Goal: Information Seeking & Learning: Learn about a topic

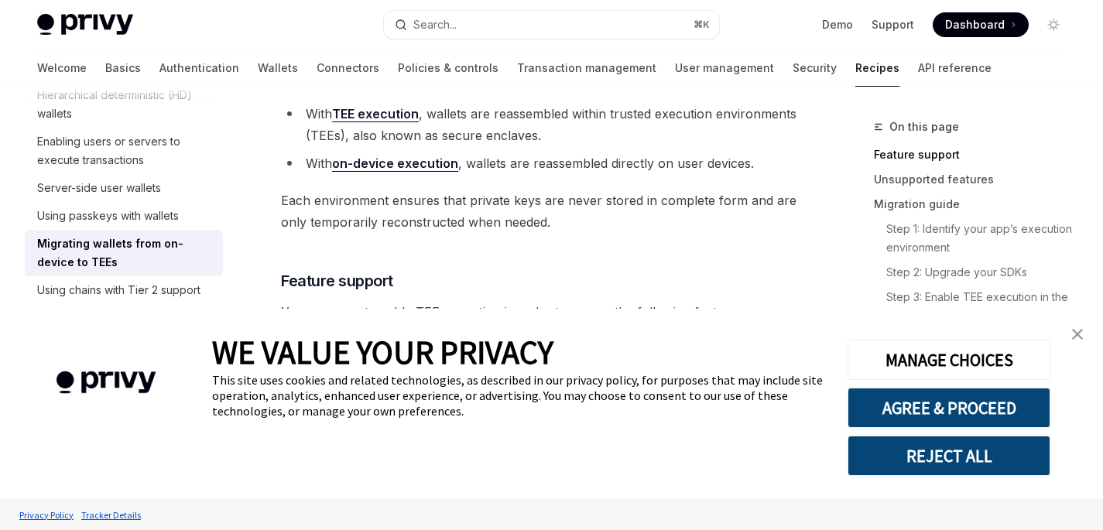
scroll to position [260, 0]
click at [1079, 334] on img "close banner" at bounding box center [1078, 334] width 11 height 11
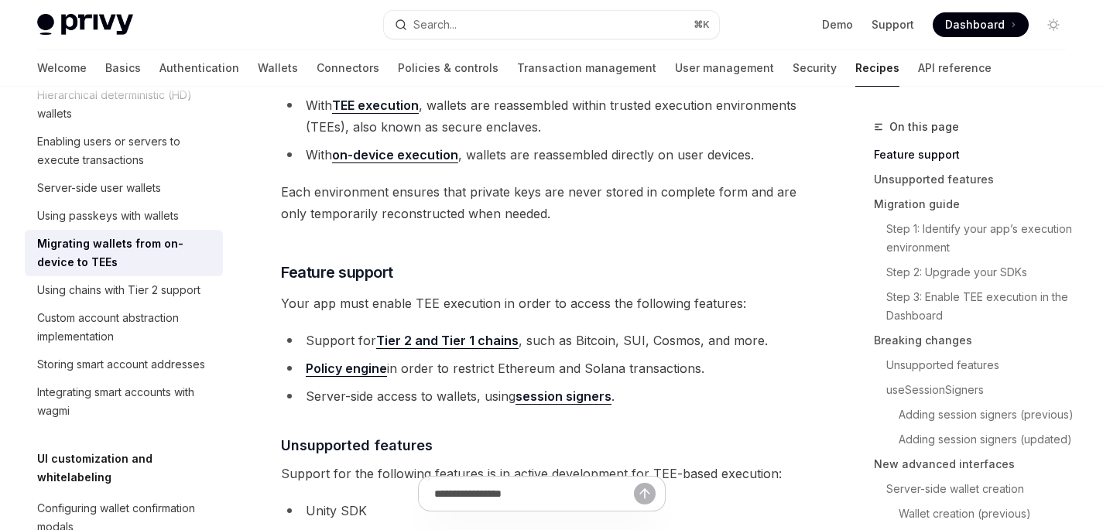
scroll to position [503, 0]
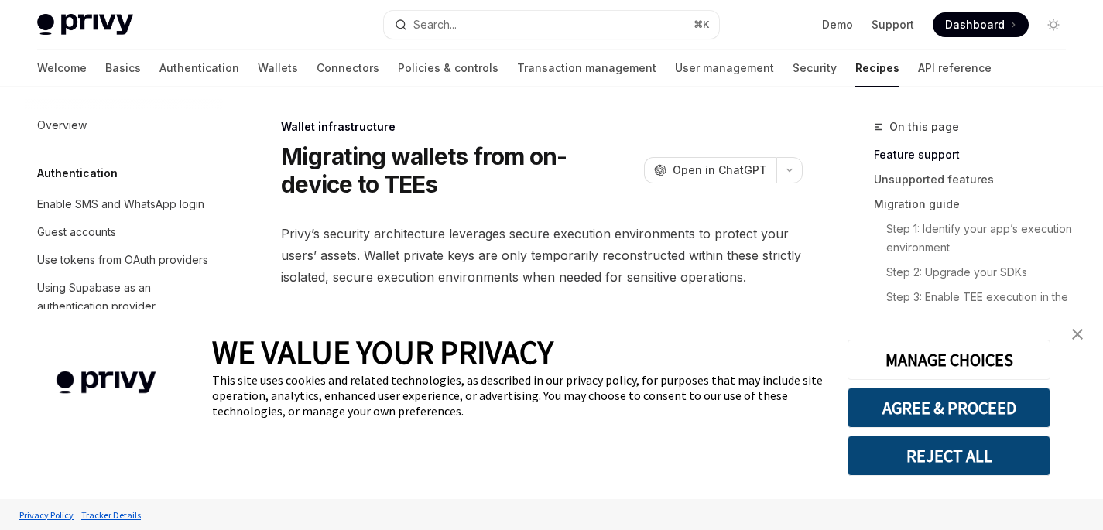
scroll to position [449, 0]
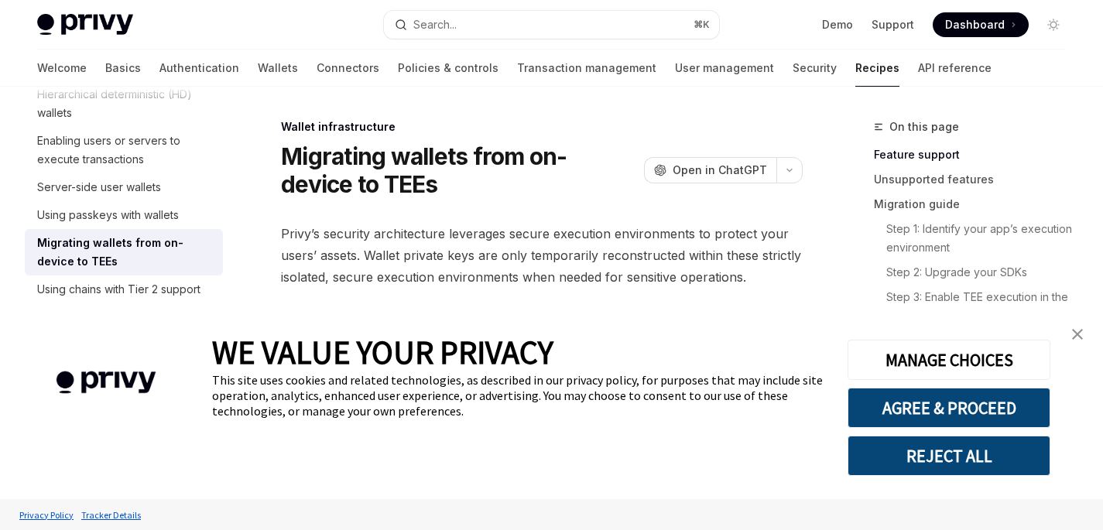
click at [1083, 332] on img "close banner" at bounding box center [1078, 334] width 11 height 11
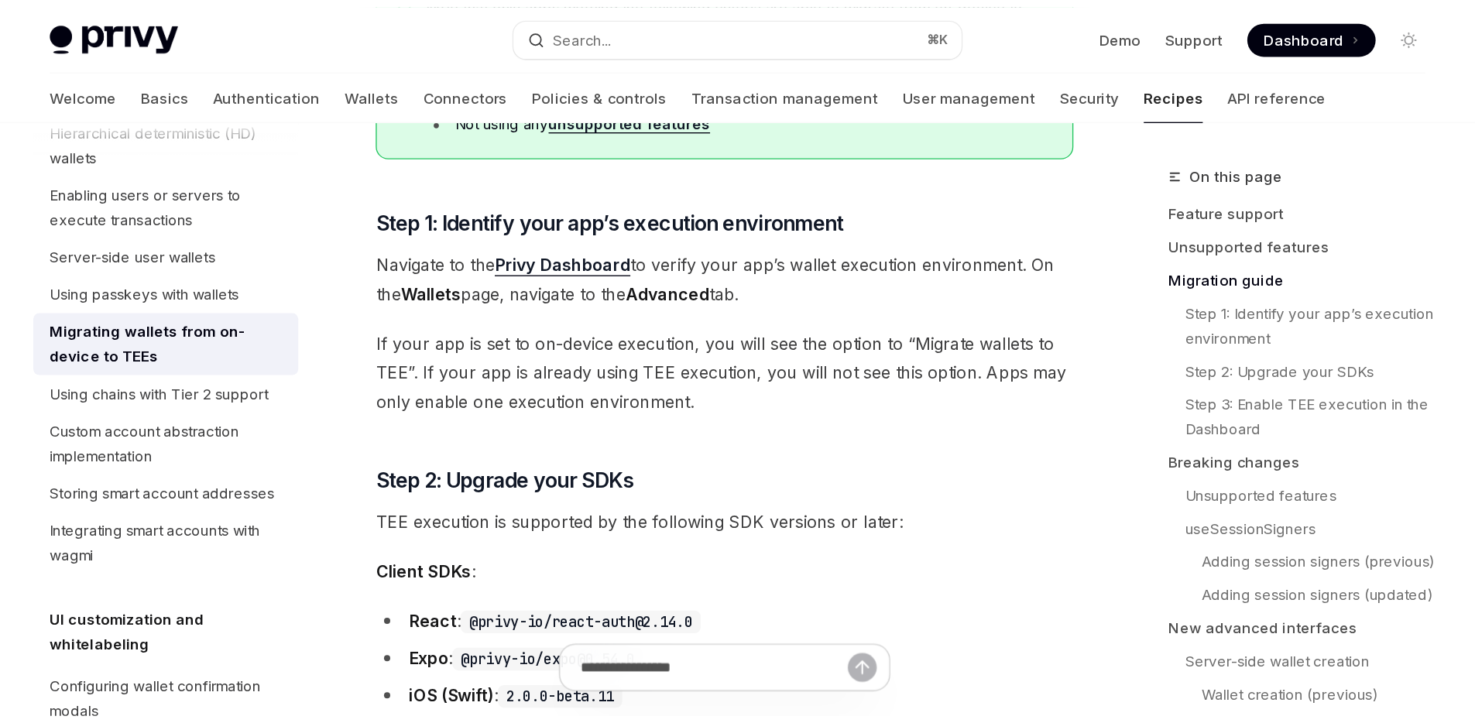
scroll to position [1015, 0]
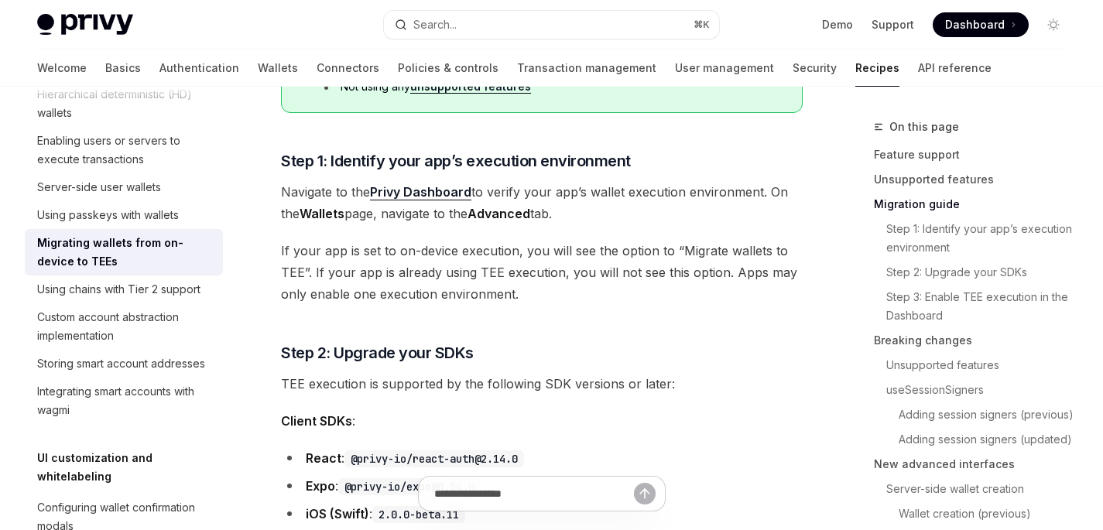
type textarea "*"
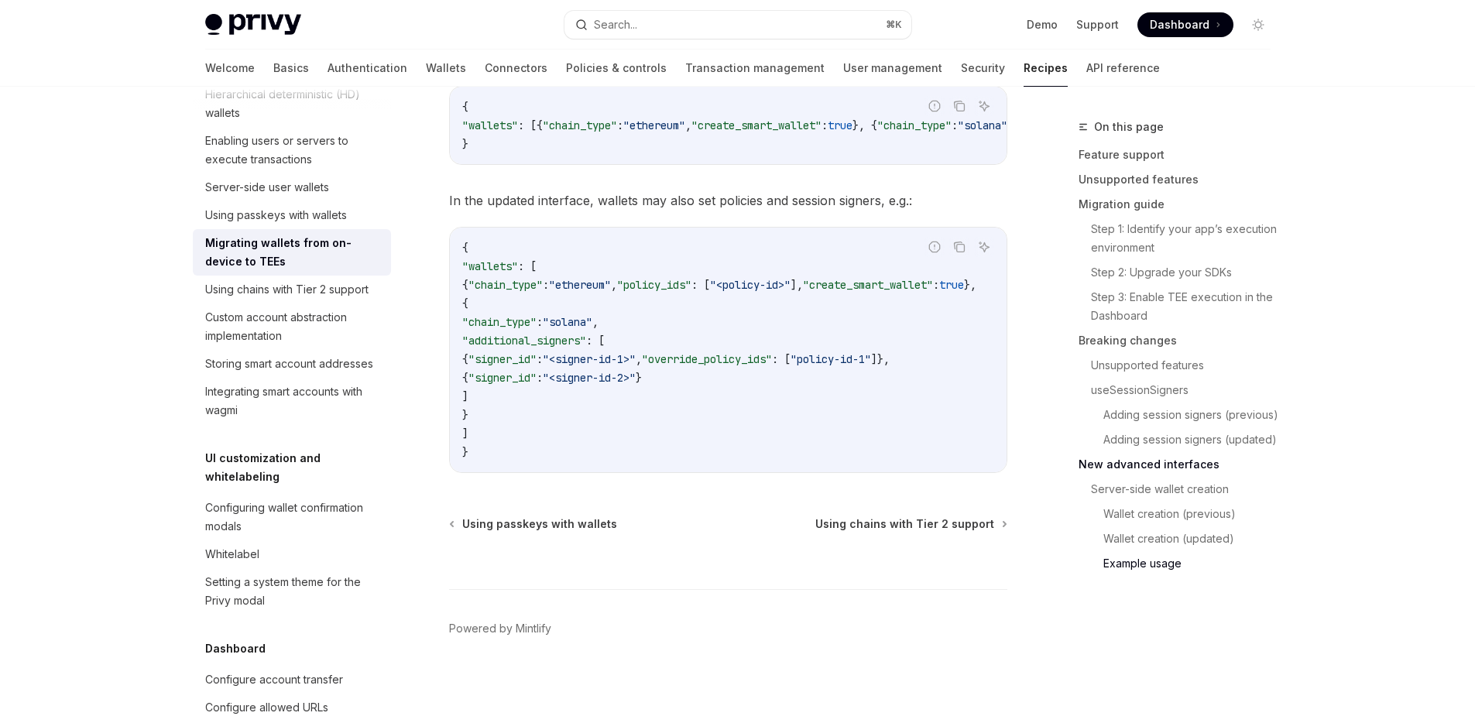
scroll to position [5358, 0]
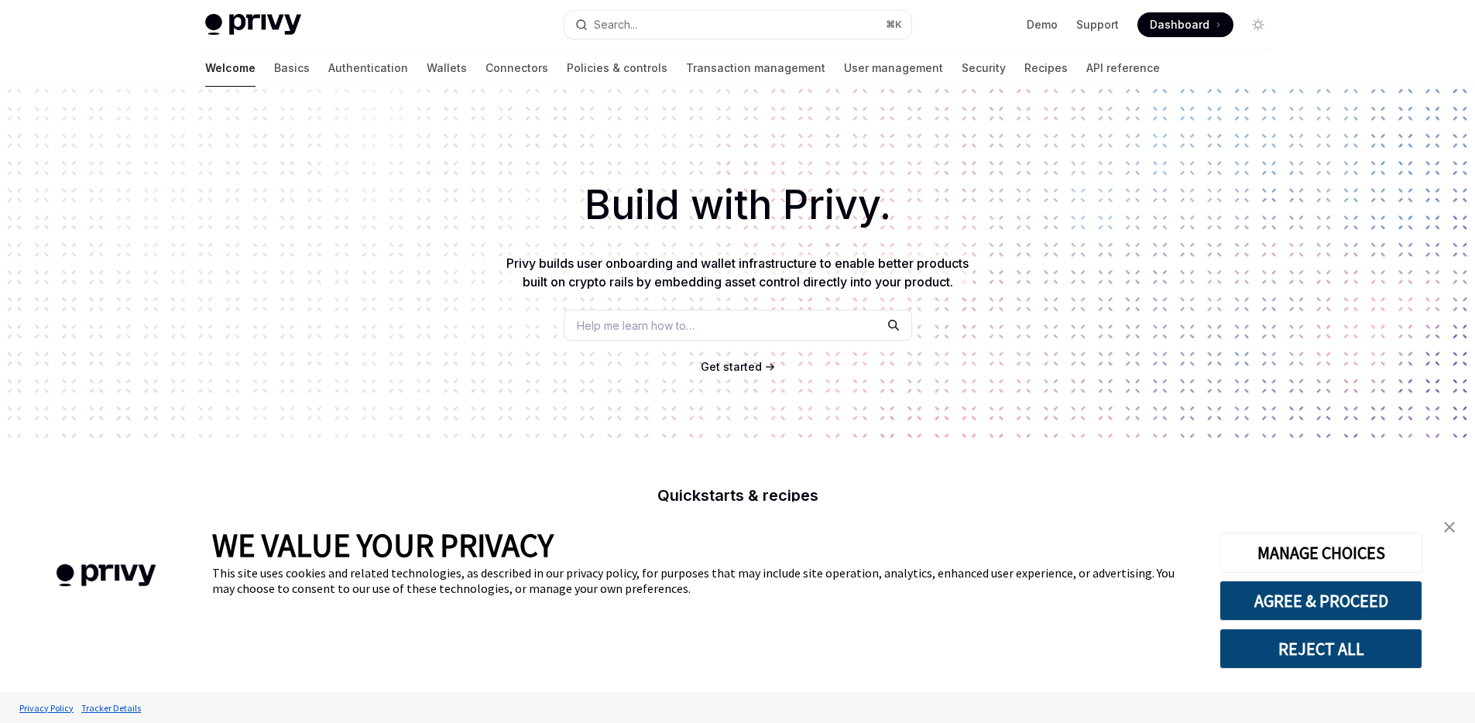
click at [1450, 527] on img "close banner" at bounding box center [1449, 527] width 11 height 11
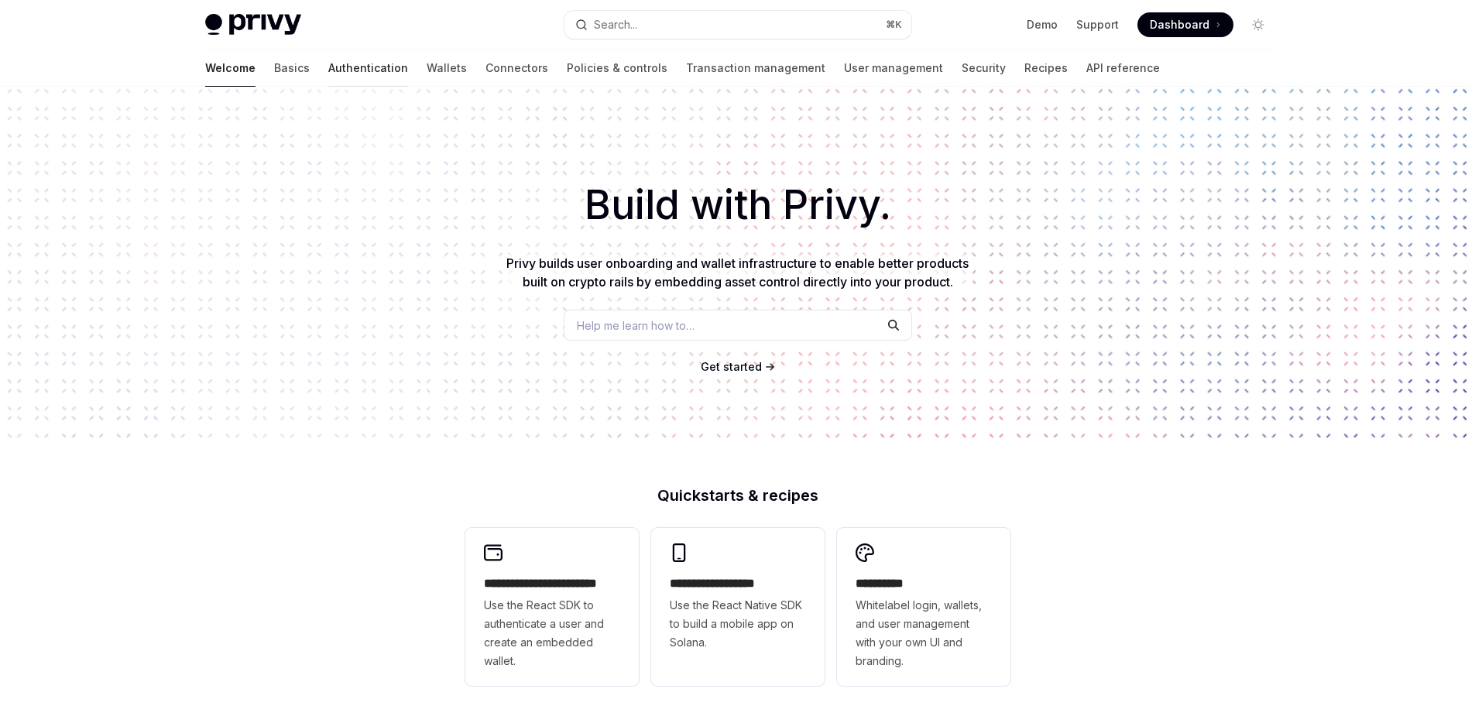
click at [328, 70] on link "Authentication" at bounding box center [368, 68] width 80 height 37
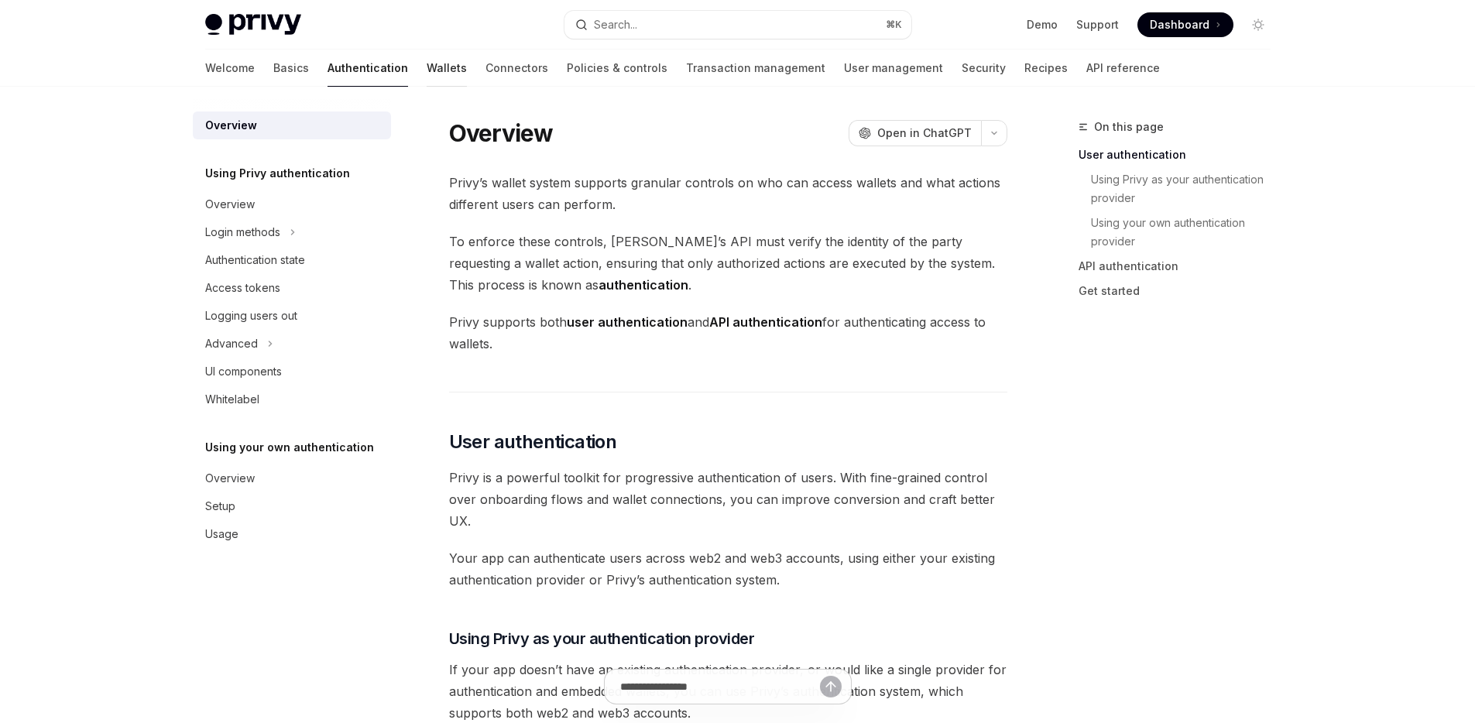
click at [427, 73] on link "Wallets" at bounding box center [447, 68] width 40 height 37
type textarea "*"
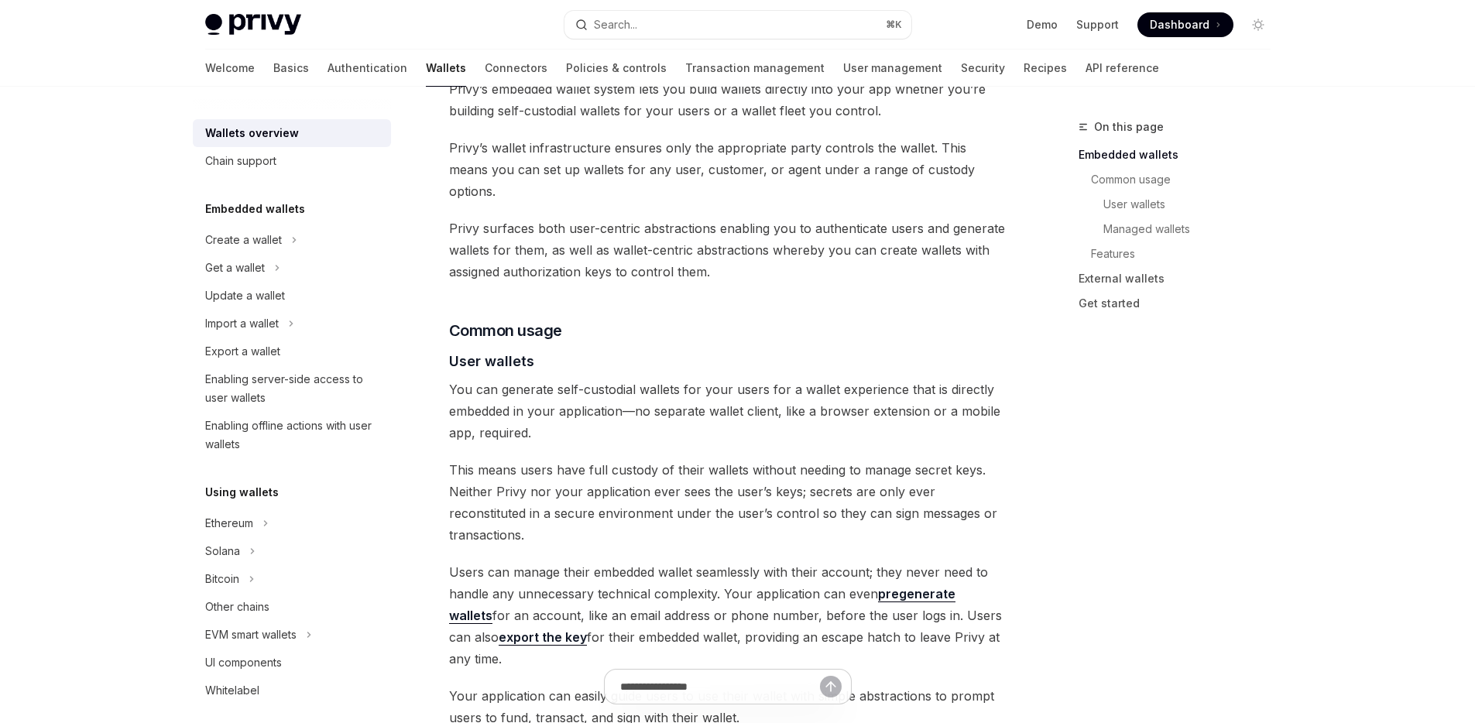
scroll to position [835, 0]
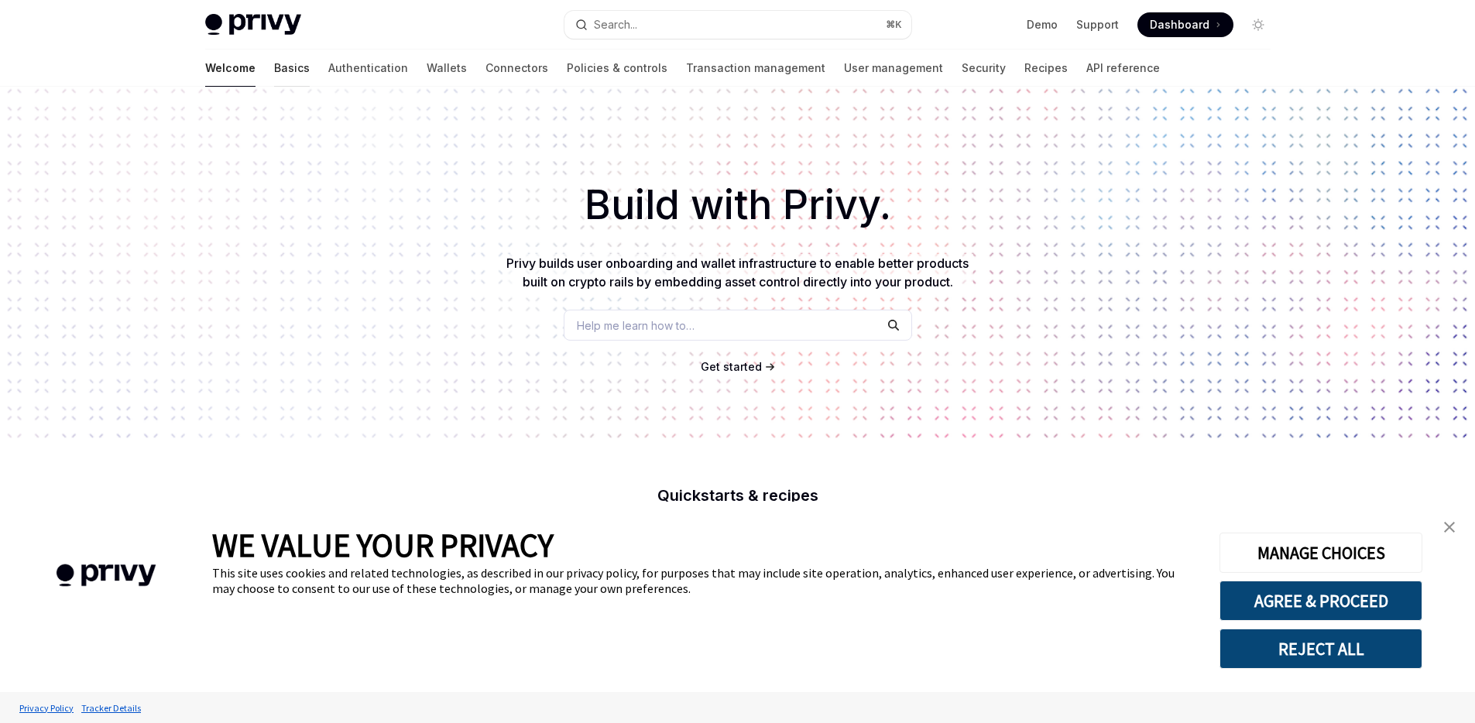
click at [274, 72] on link "Basics" at bounding box center [292, 68] width 36 height 37
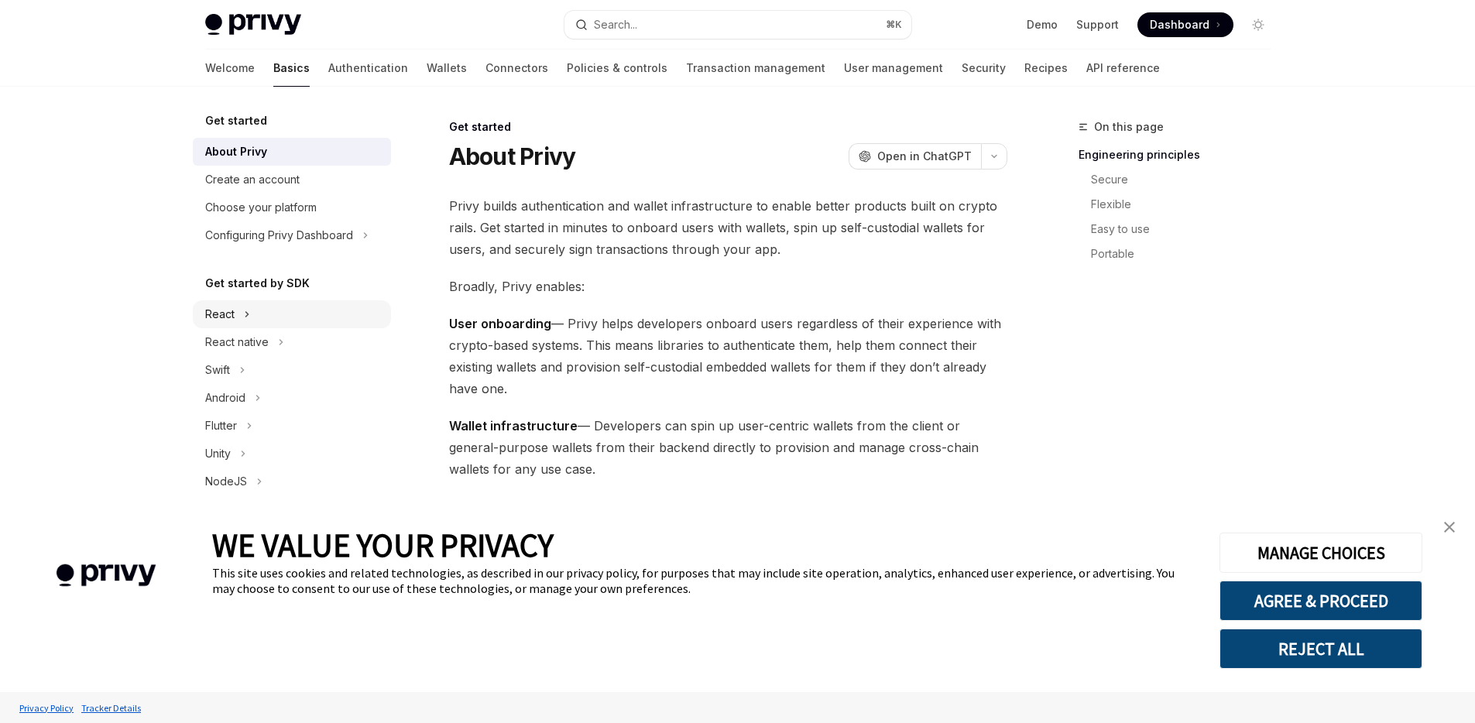
click at [245, 314] on icon at bounding box center [247, 314] width 6 height 19
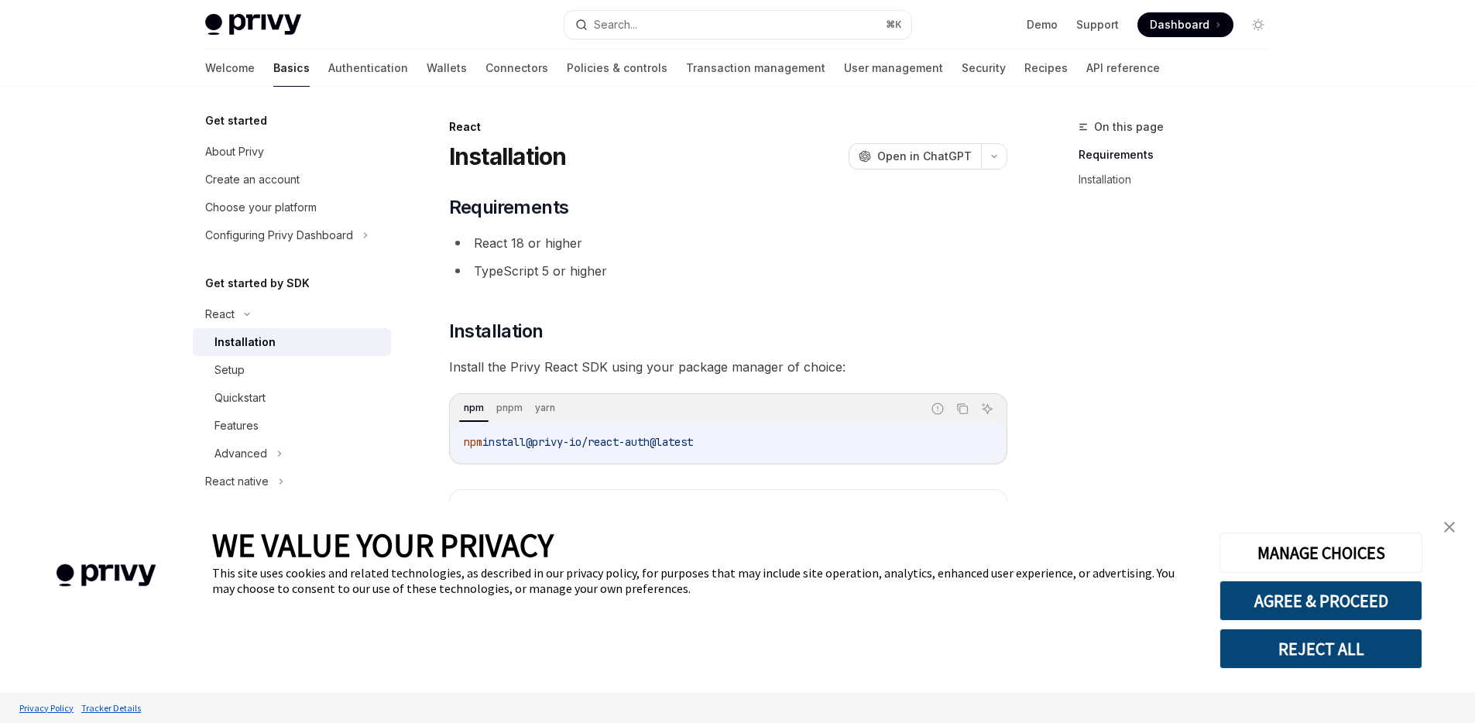
click at [1451, 530] on img "close banner" at bounding box center [1449, 527] width 11 height 11
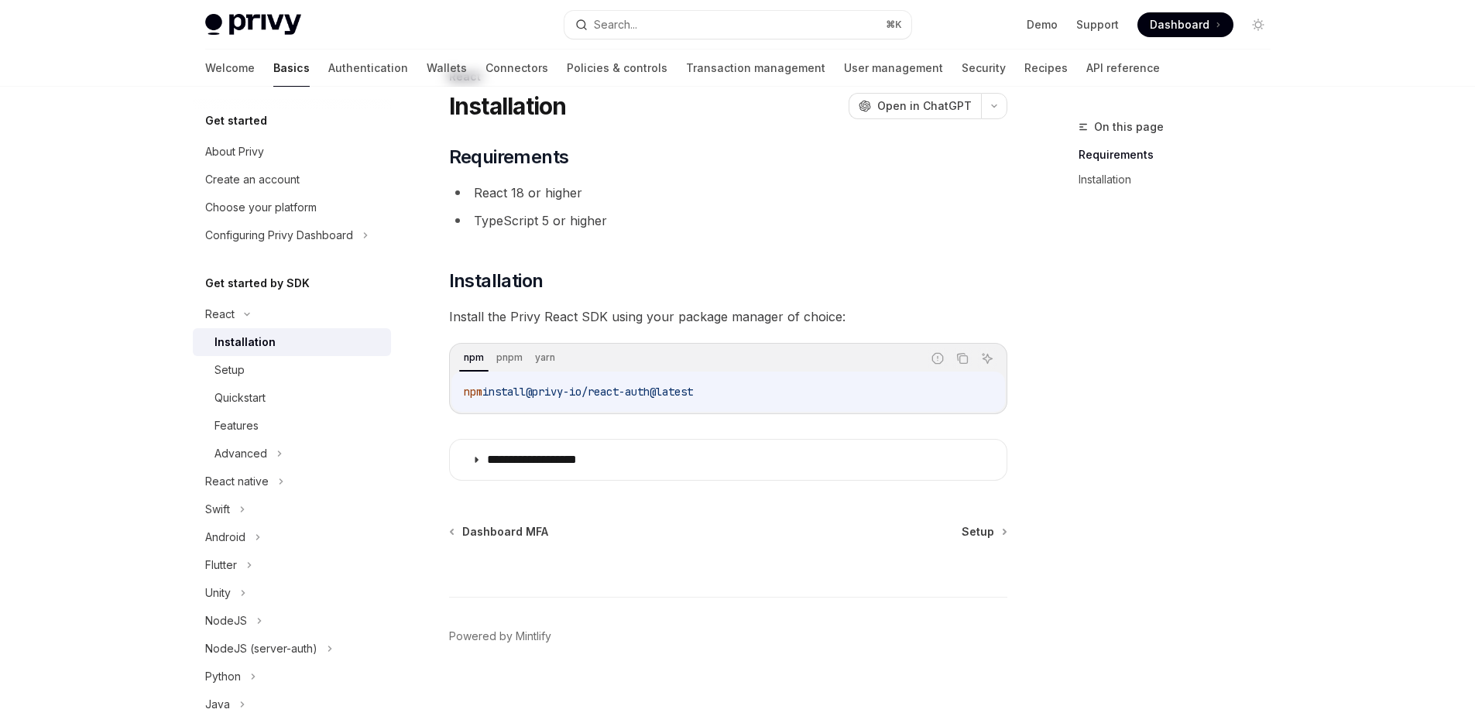
scroll to position [58, 0]
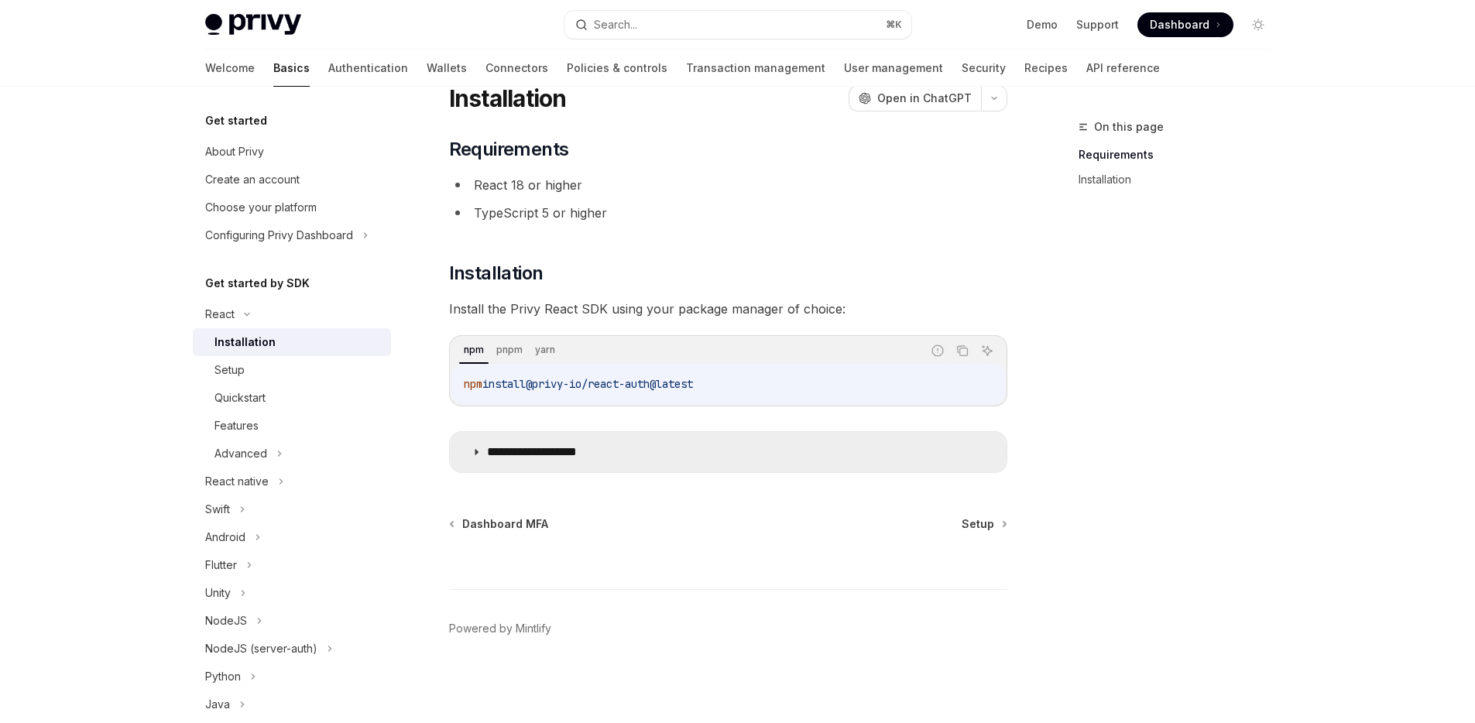
click at [476, 453] on icon at bounding box center [476, 452] width 9 height 9
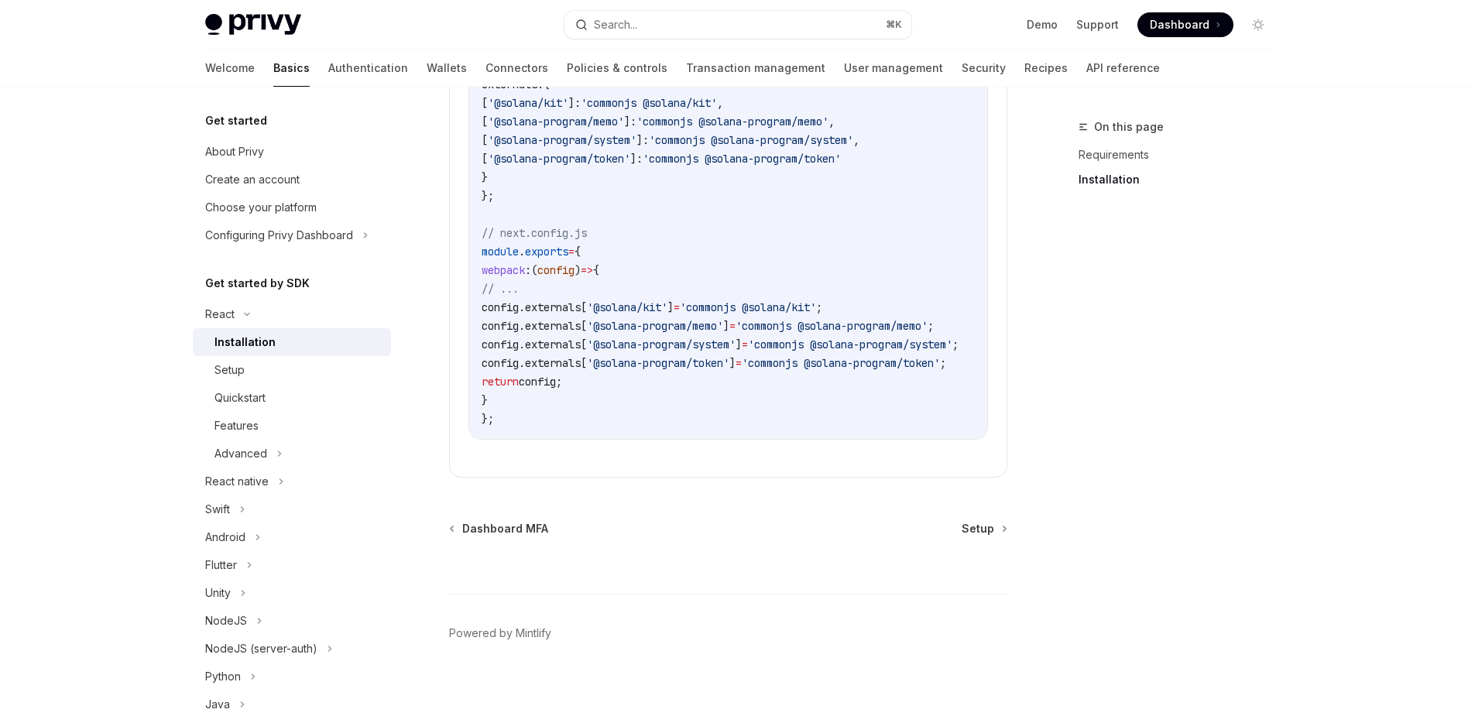
scroll to position [778, 0]
click at [259, 389] on div "Quickstart" at bounding box center [240, 398] width 51 height 19
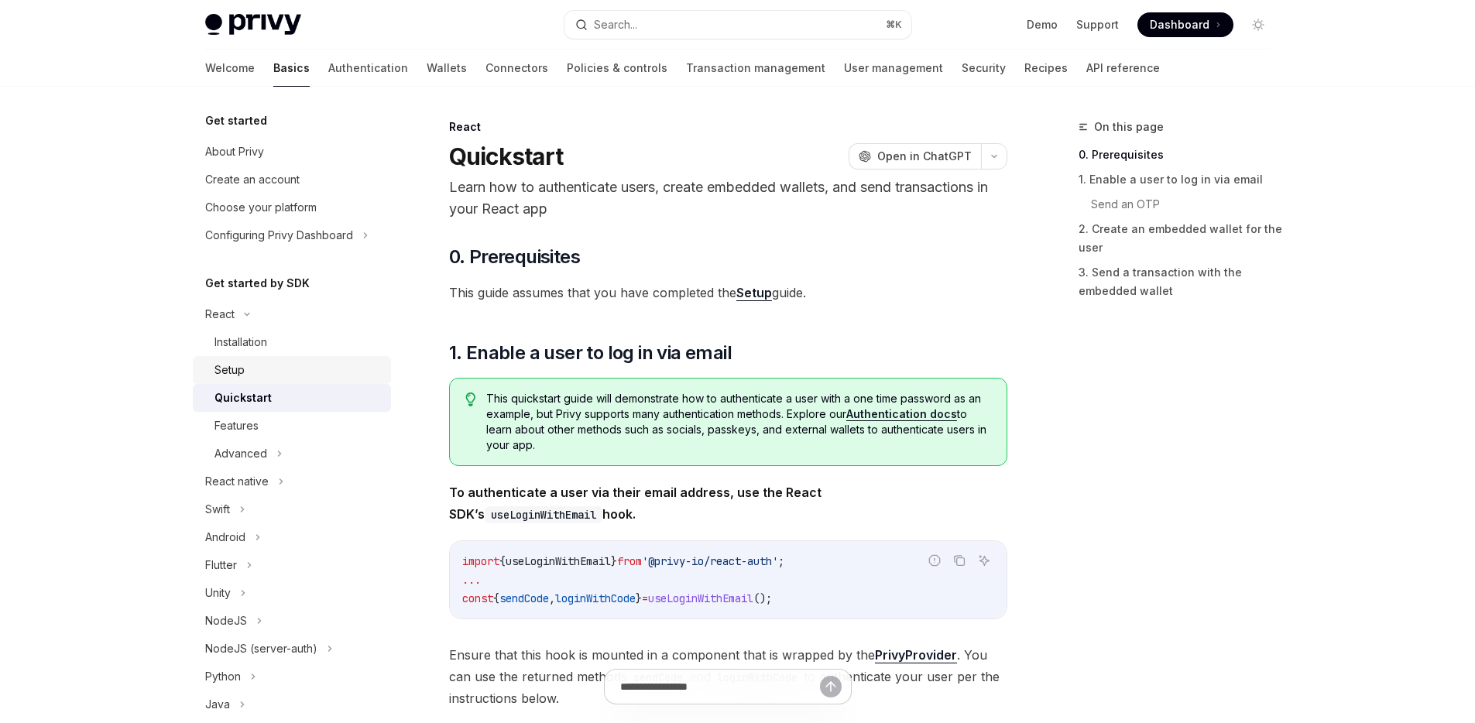
click at [259, 373] on div "Setup" at bounding box center [298, 370] width 167 height 19
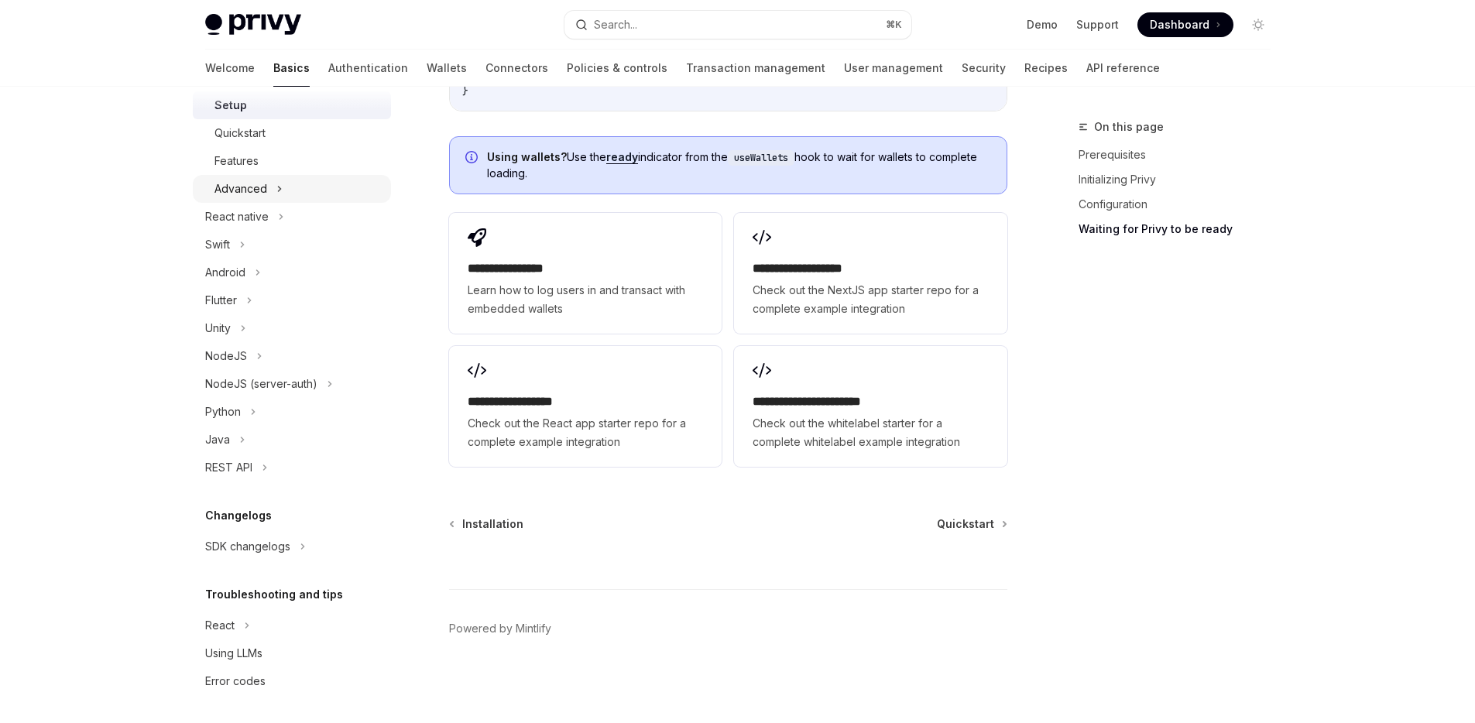
scroll to position [268, 0]
click at [252, 633] on div "React" at bounding box center [292, 623] width 198 height 28
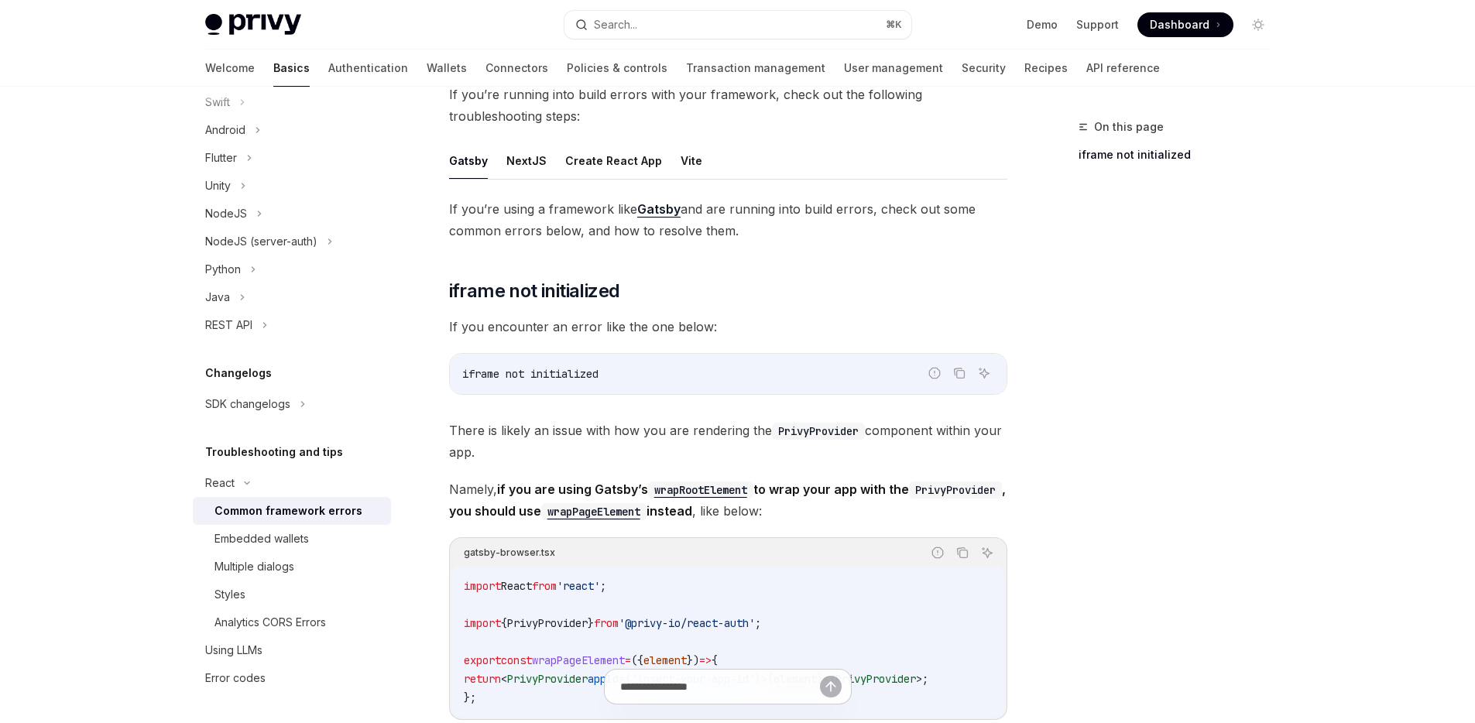
scroll to position [112, 0]
click at [684, 169] on button "Vite" at bounding box center [692, 160] width 22 height 36
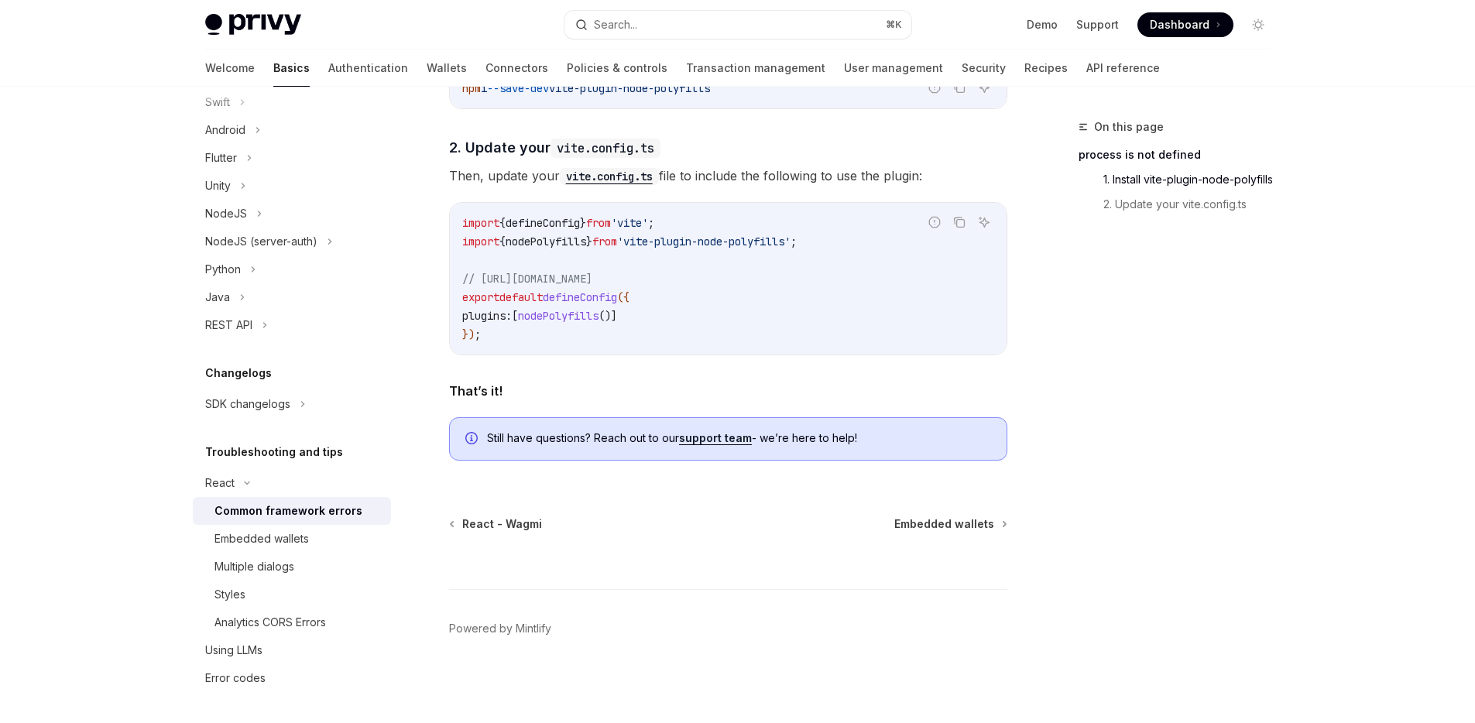
scroll to position [665, 0]
click at [294, 547] on div "Embedded wallets" at bounding box center [262, 539] width 94 height 19
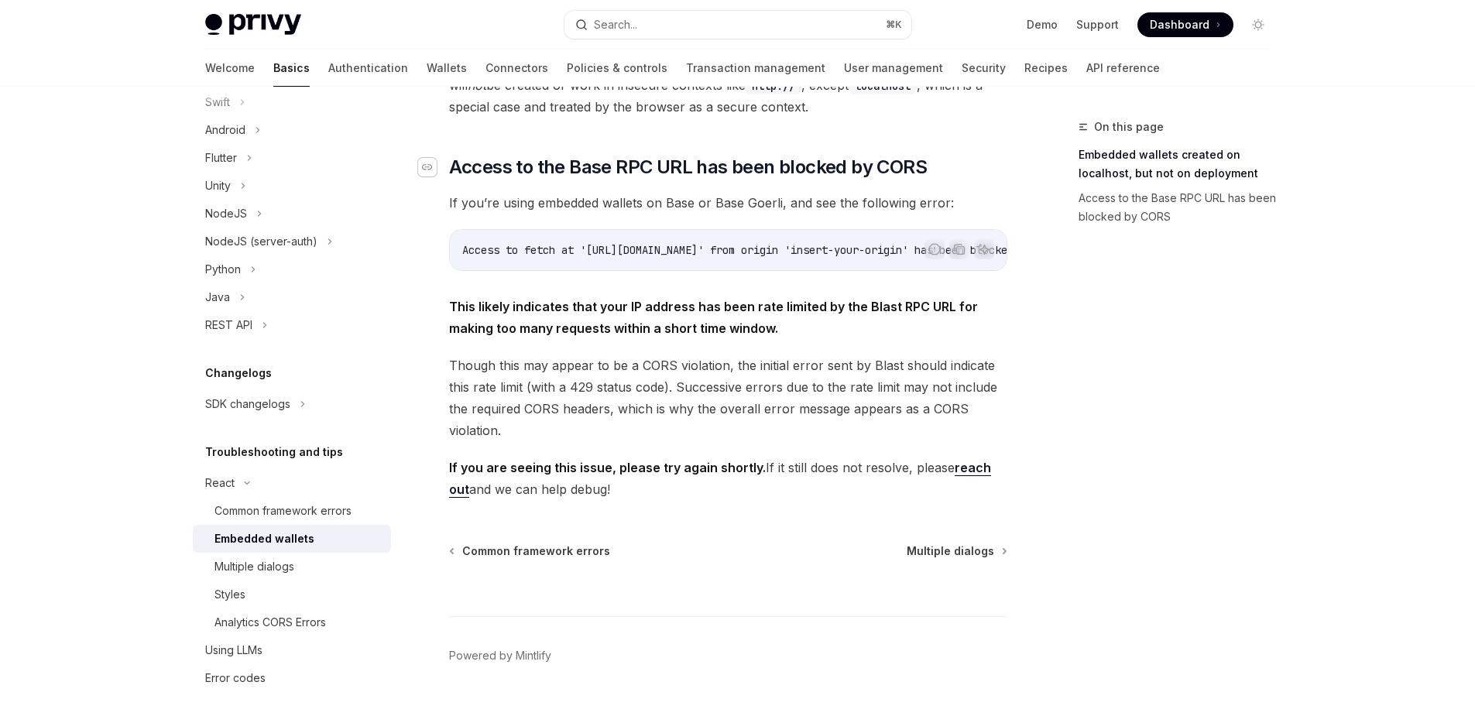
scroll to position [396, 0]
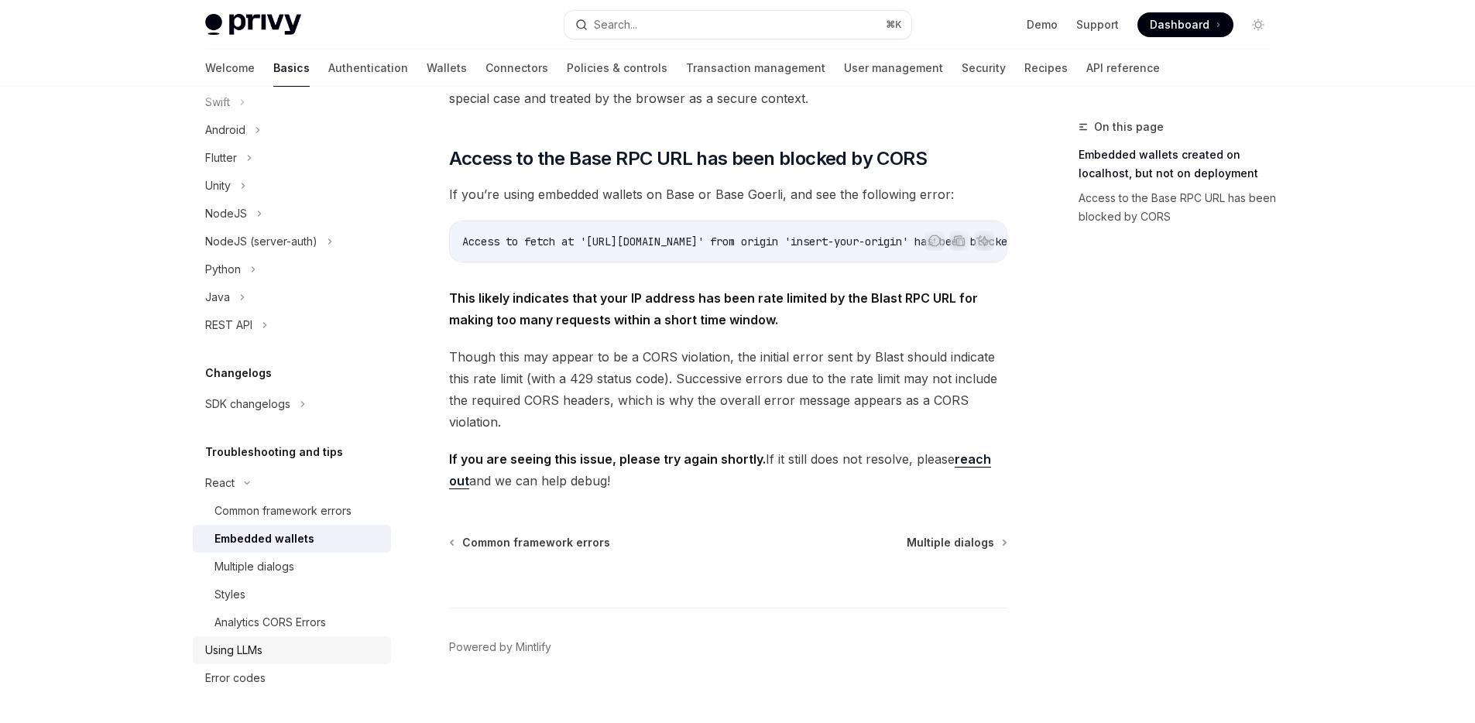
click at [255, 651] on div "Using LLMs" at bounding box center [233, 650] width 57 height 19
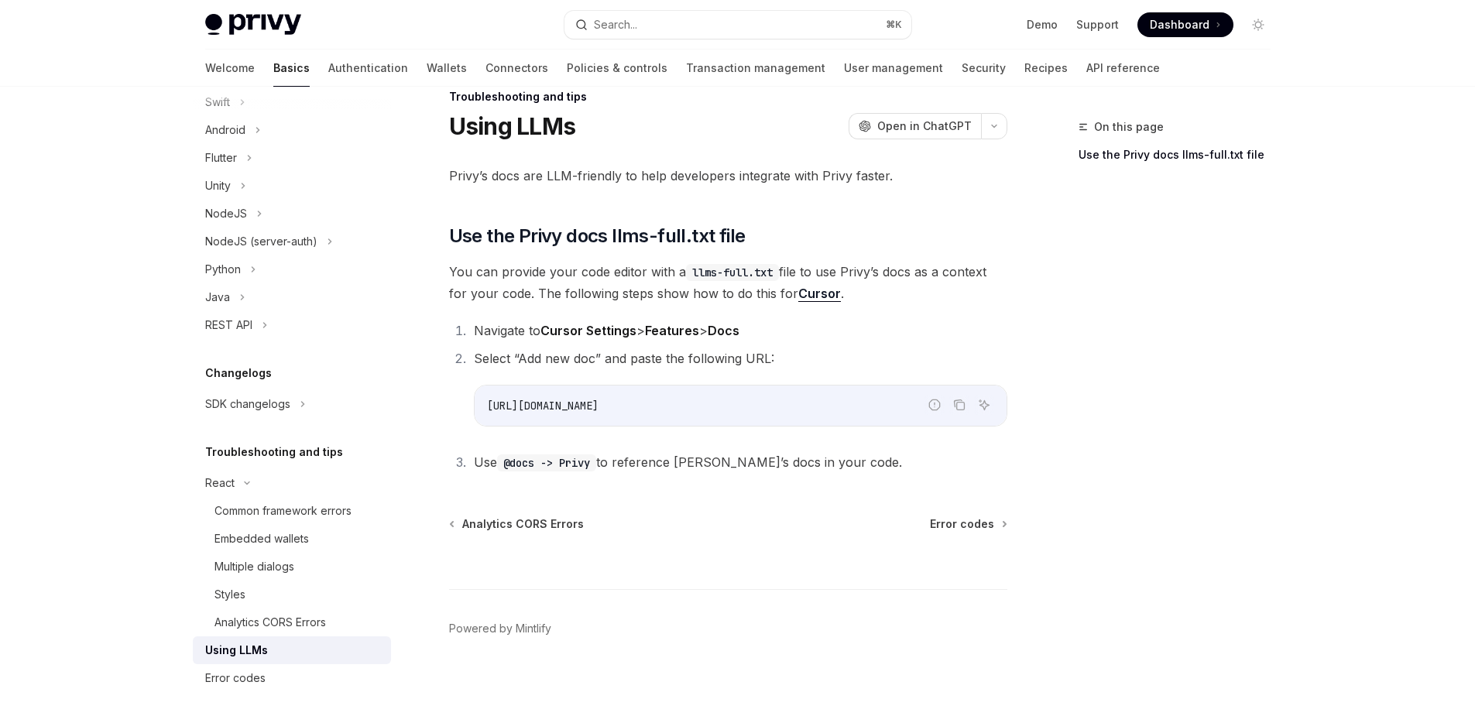
click at [109, 187] on div "Privy Docs home page Search... ⌘ K Demo Support Dashboard Dashboard Search... N…" at bounding box center [737, 346] width 1475 height 753
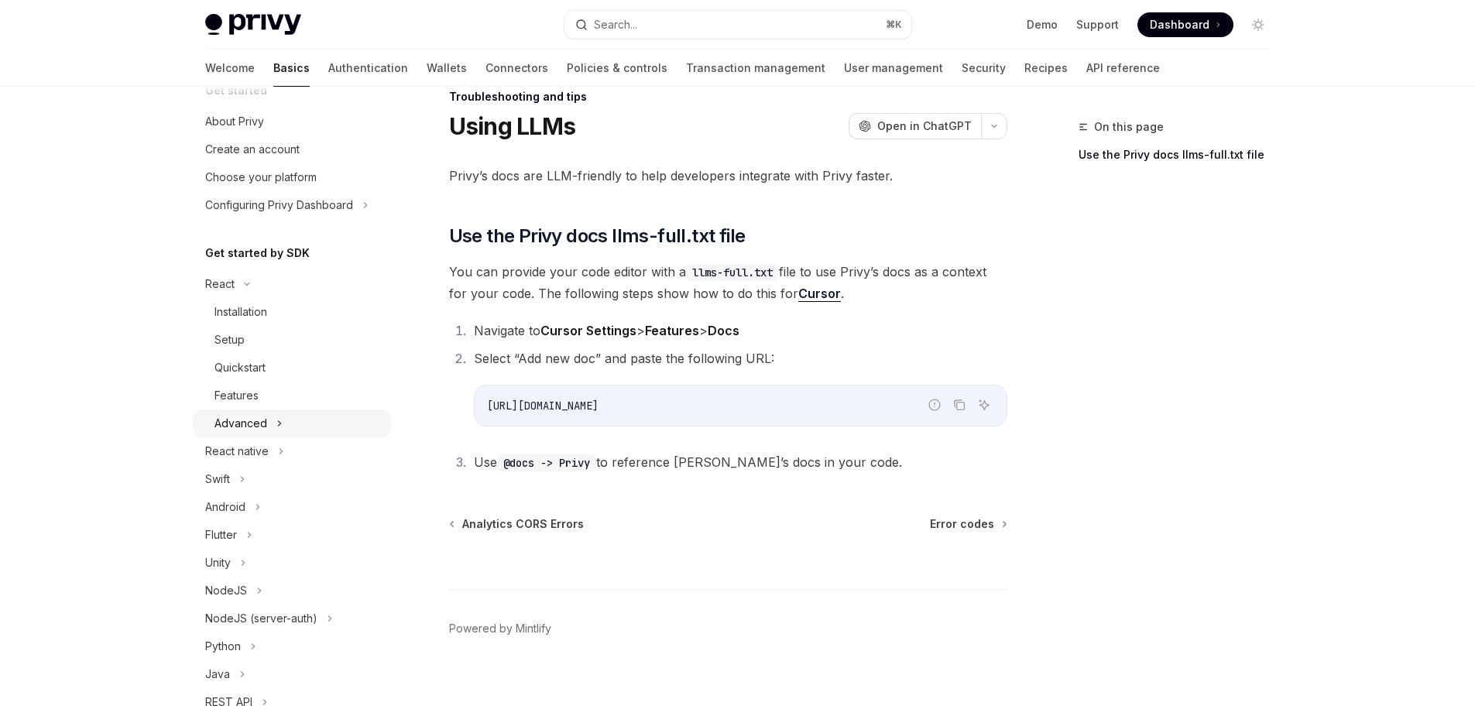
scroll to position [27, 0]
click at [263, 377] on div "Quickstart" at bounding box center [240, 371] width 51 height 19
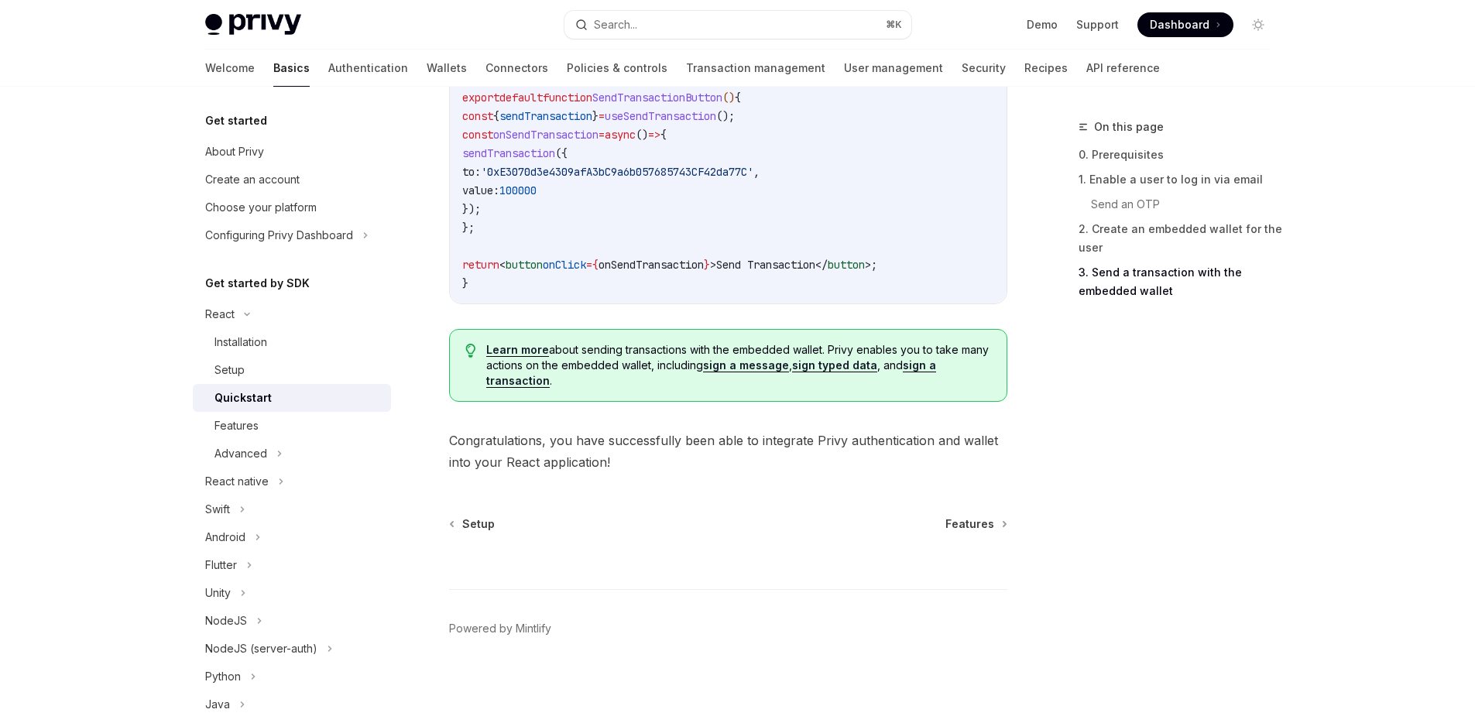
click at [469, 70] on div "Welcome Basics Authentication Wallets Connectors Policies & controls Transactio…" at bounding box center [682, 68] width 955 height 37
click at [486, 74] on link "Connectors" at bounding box center [517, 68] width 63 height 37
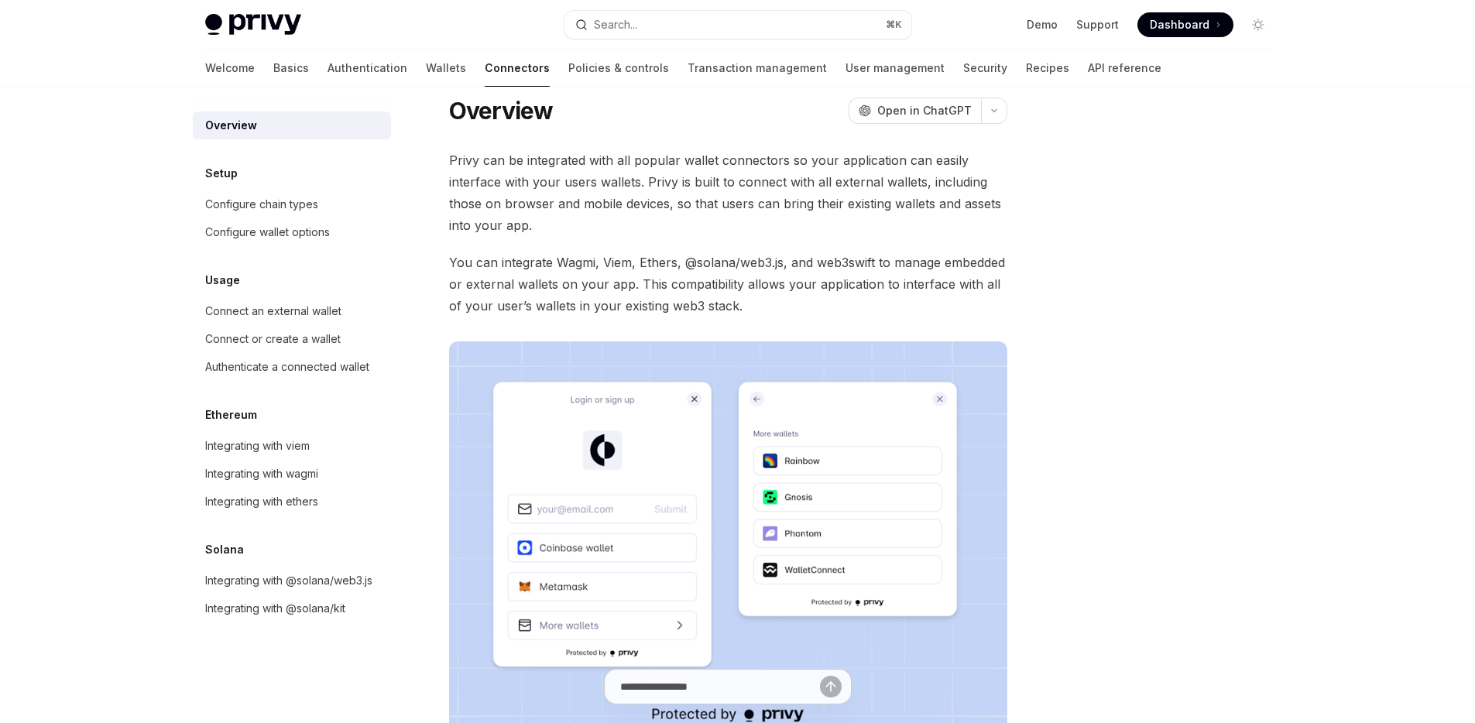
scroll to position [23, 0]
click at [262, 215] on link "Configure chain types" at bounding box center [292, 204] width 198 height 28
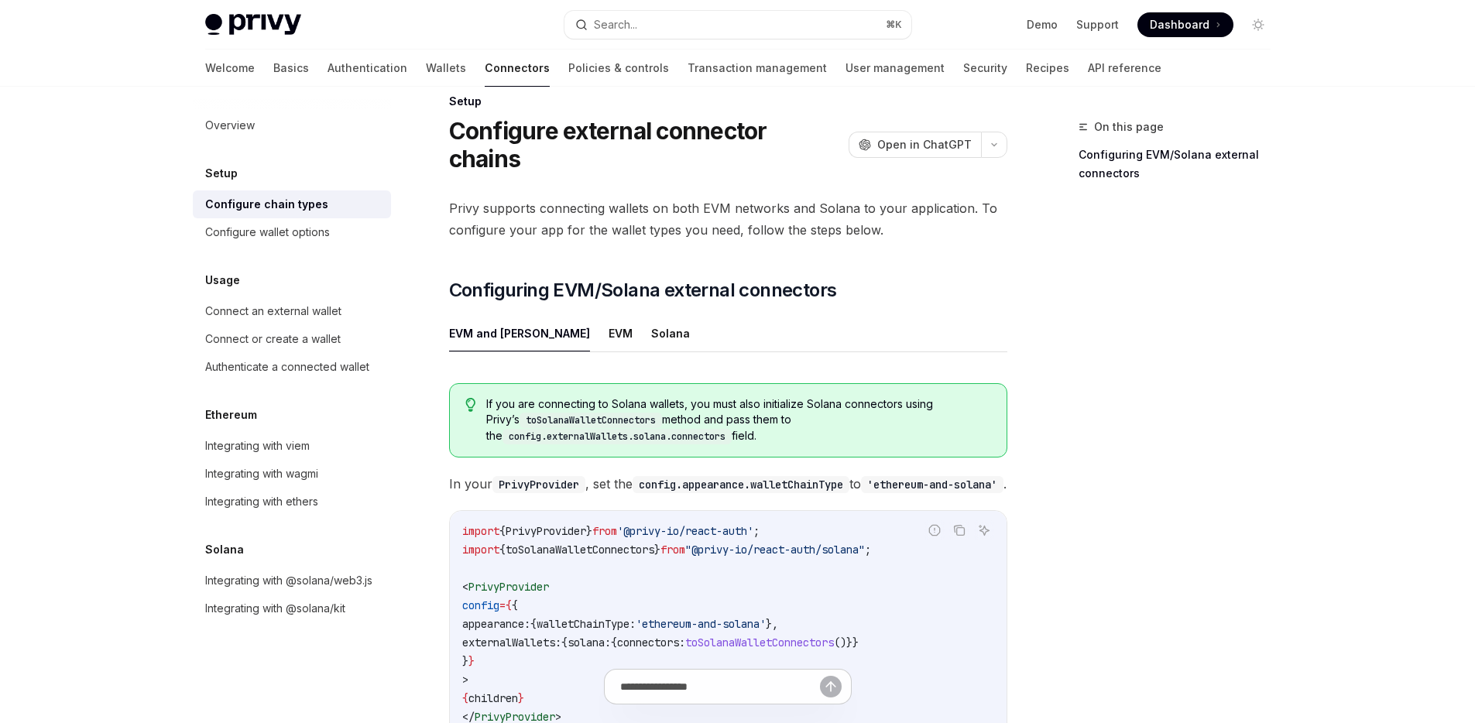
scroll to position [26, 0]
click at [651, 314] on button "Solana" at bounding box center [670, 332] width 39 height 36
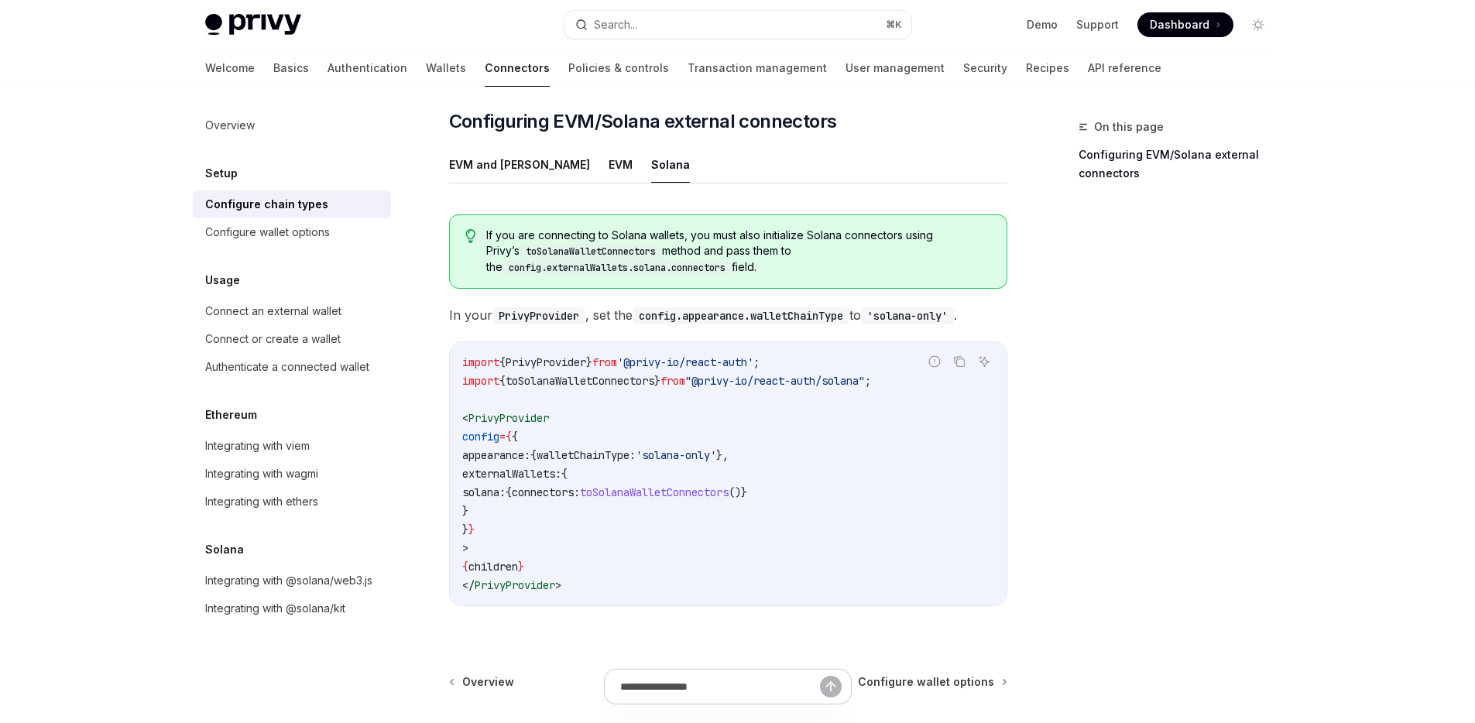
scroll to position [198, 0]
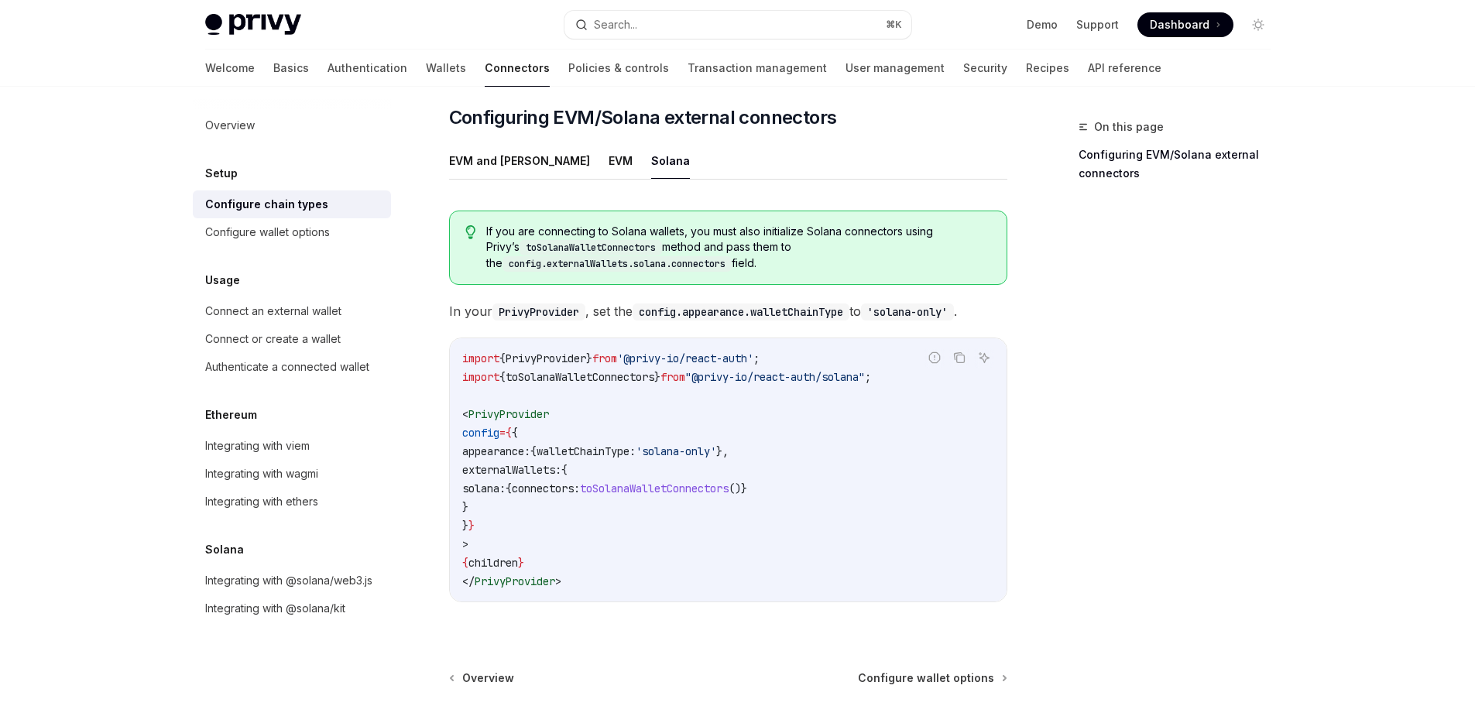
click at [1167, 506] on div "On this page Configuring EVM/Solana external connectors" at bounding box center [1165, 421] width 235 height 606
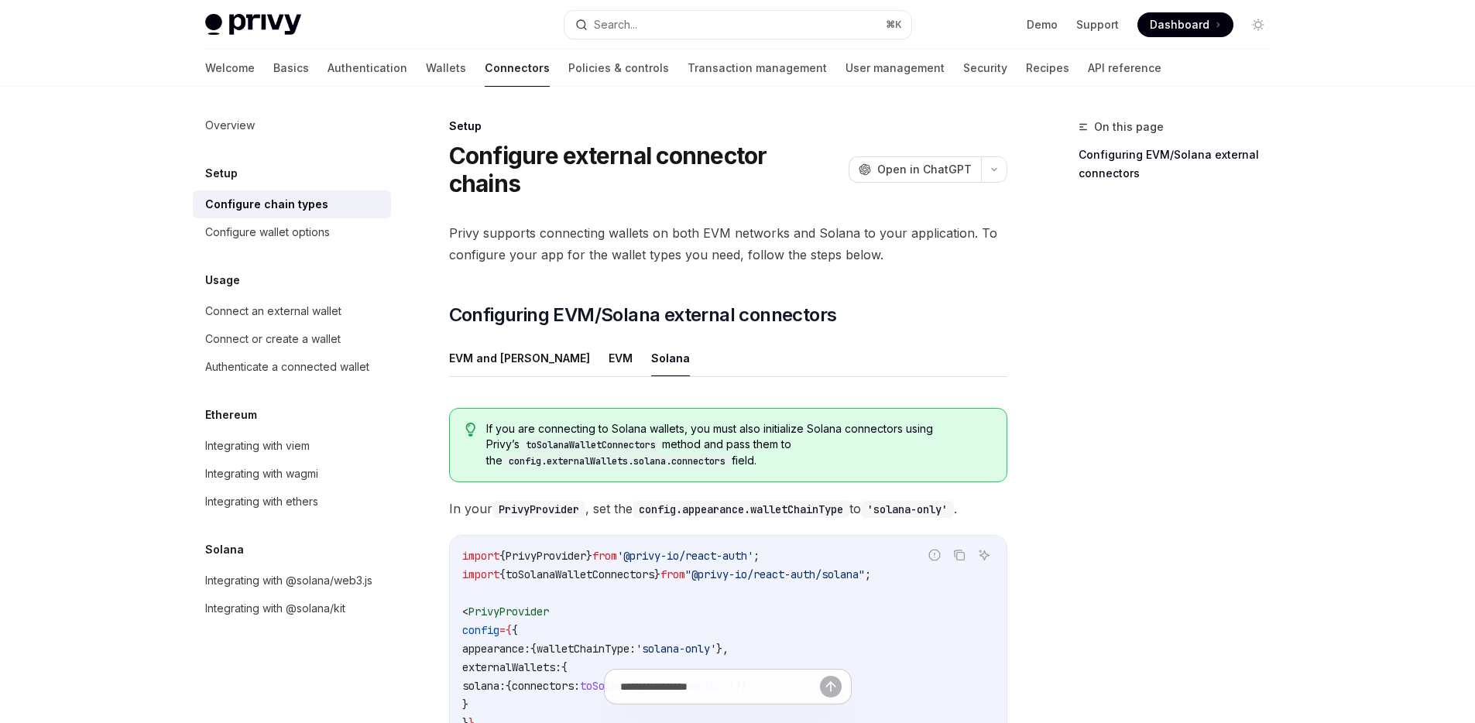
scroll to position [0, 0]
click at [1132, 444] on div "On this page Configuring EVM/Solana external connectors" at bounding box center [1165, 421] width 235 height 606
click at [688, 70] on link "Transaction management" at bounding box center [757, 68] width 139 height 37
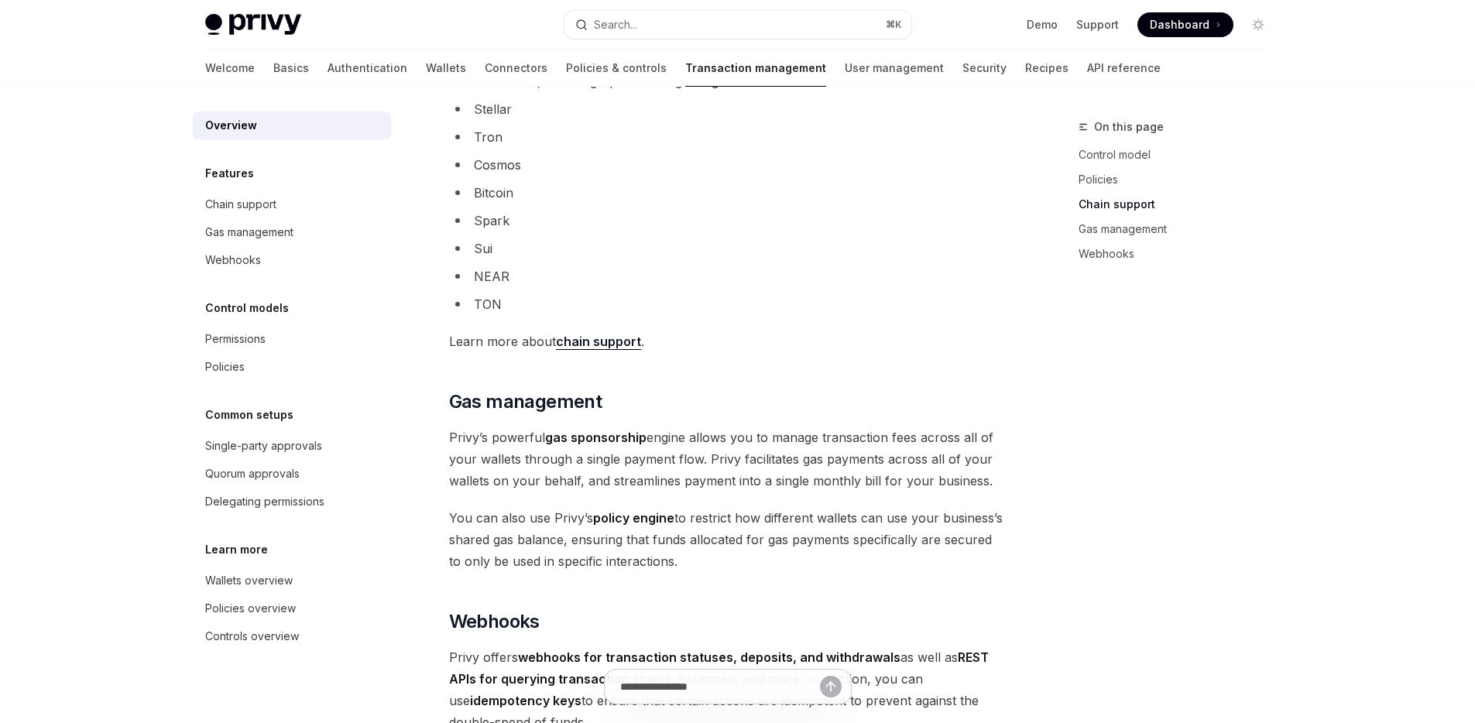
scroll to position [1040, 0]
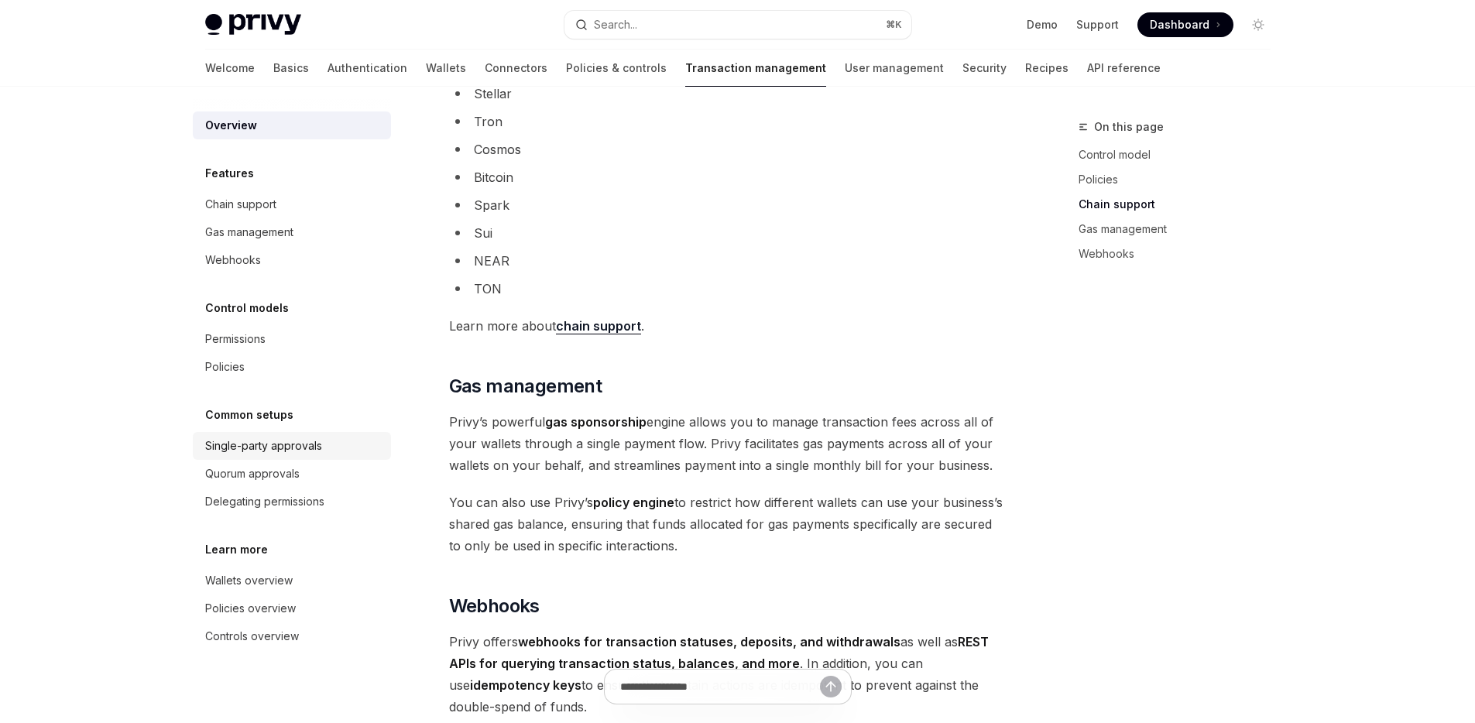
click at [307, 448] on div "Single-party approvals" at bounding box center [263, 446] width 117 height 19
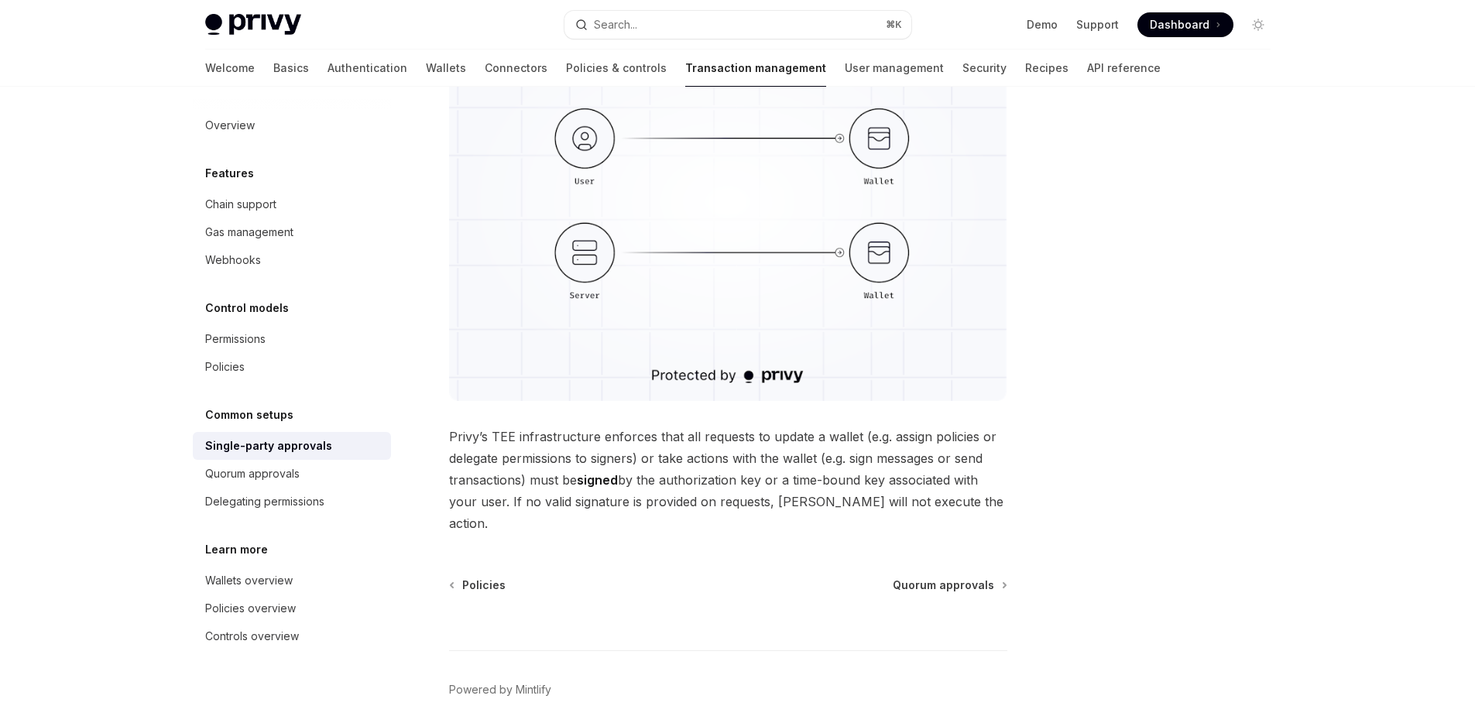
scroll to position [322, 0]
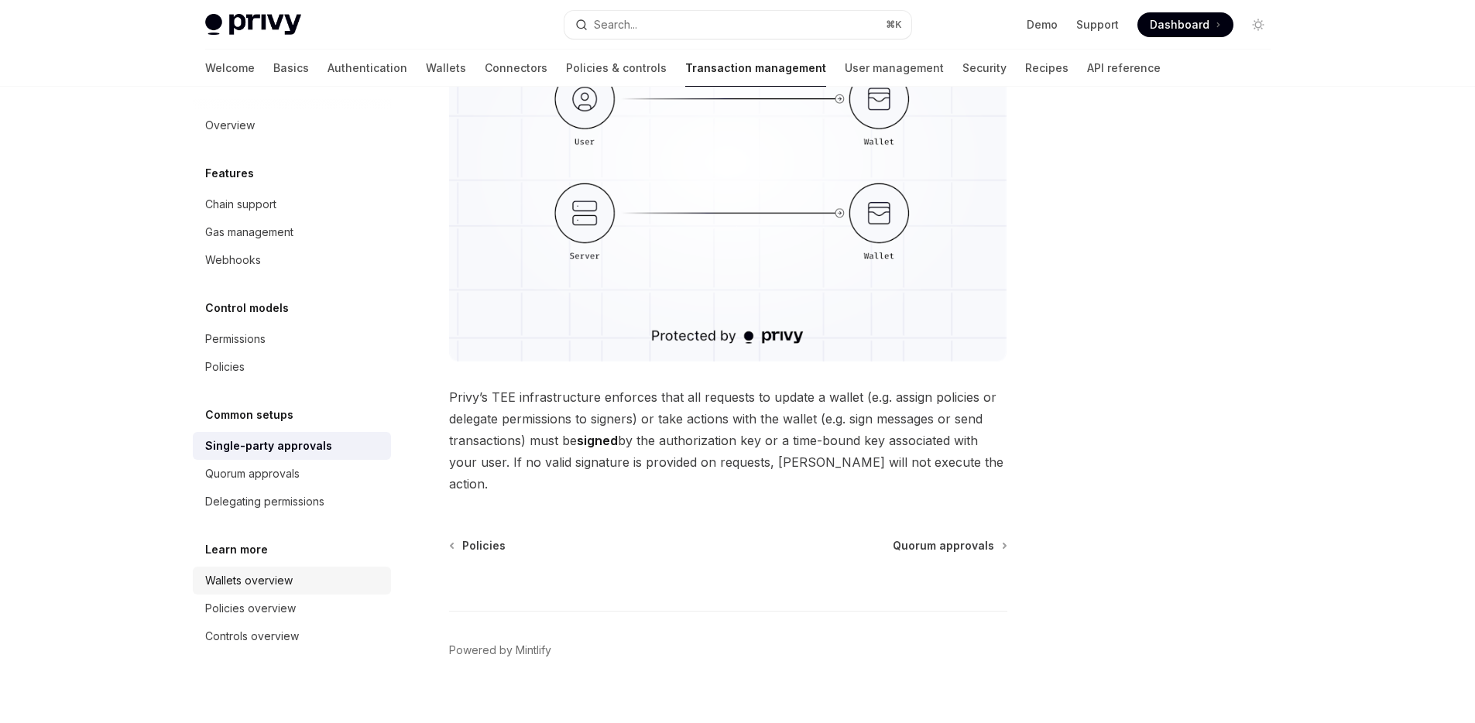
click at [271, 575] on div "Wallets overview" at bounding box center [249, 580] width 88 height 19
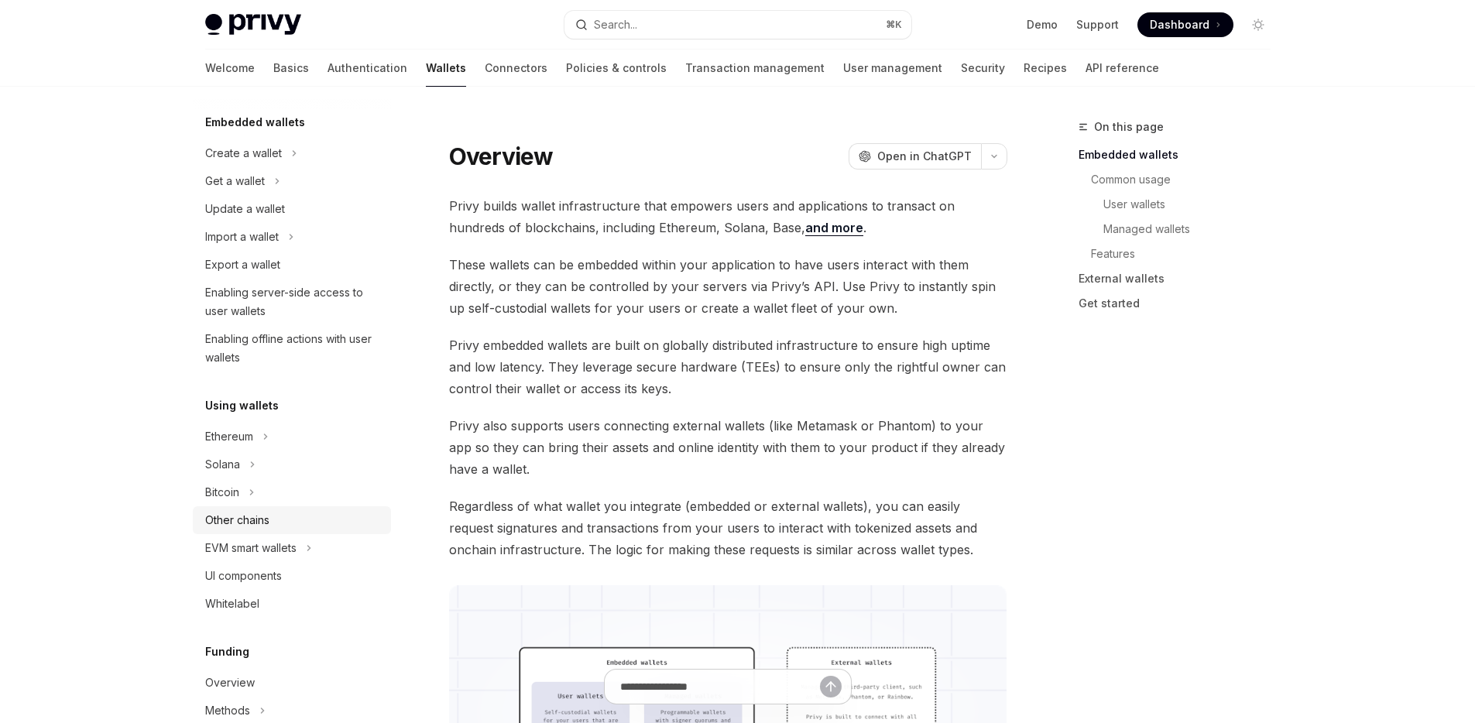
scroll to position [89, 0]
click at [256, 462] on div "Solana" at bounding box center [292, 462] width 198 height 28
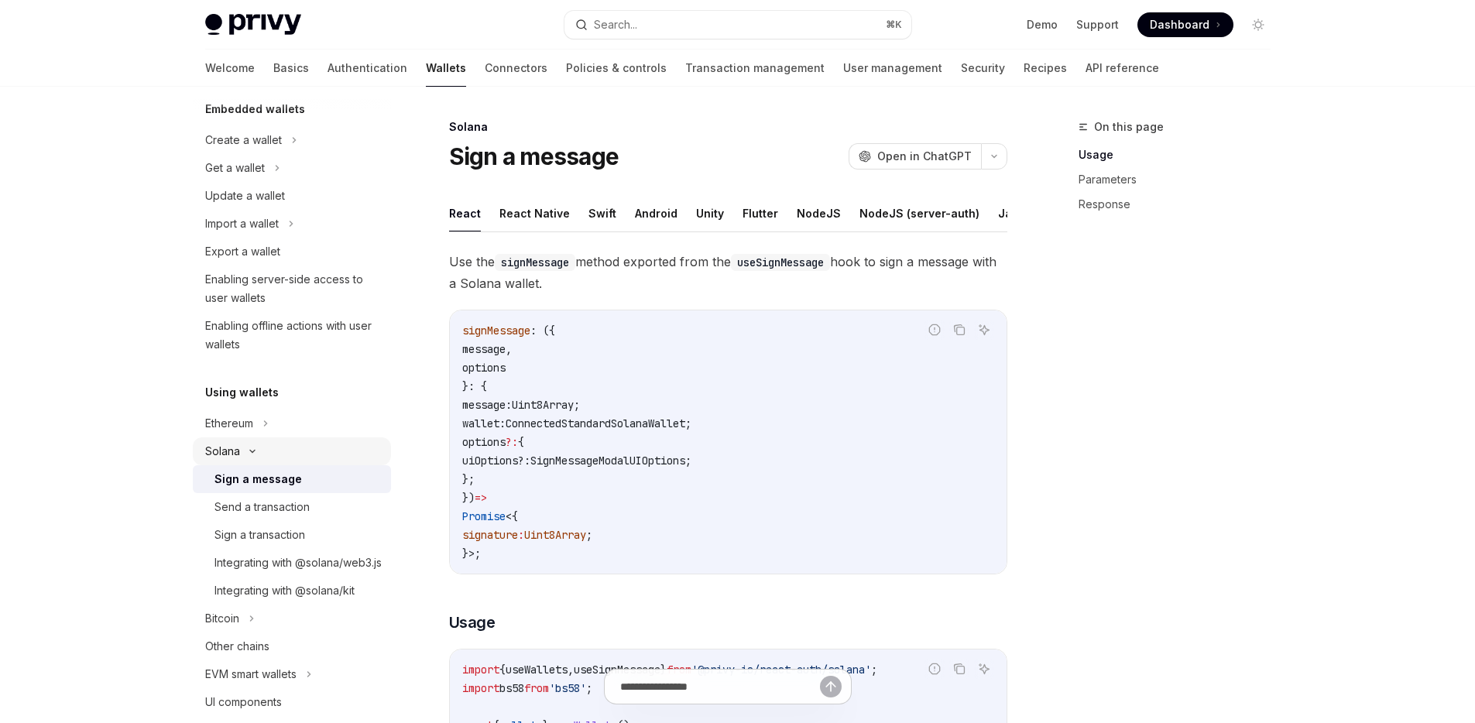
scroll to position [113, 0]
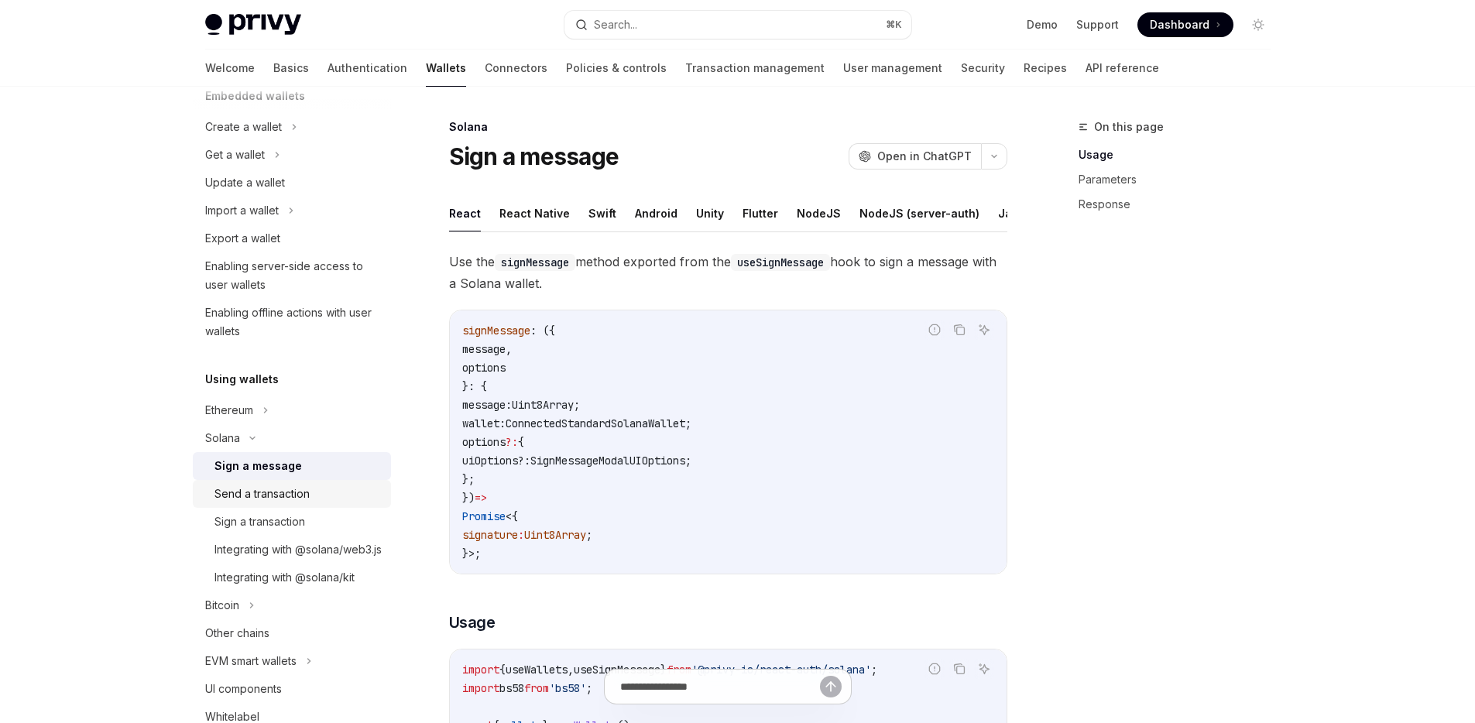
click at [242, 496] on div "Send a transaction" at bounding box center [262, 494] width 95 height 19
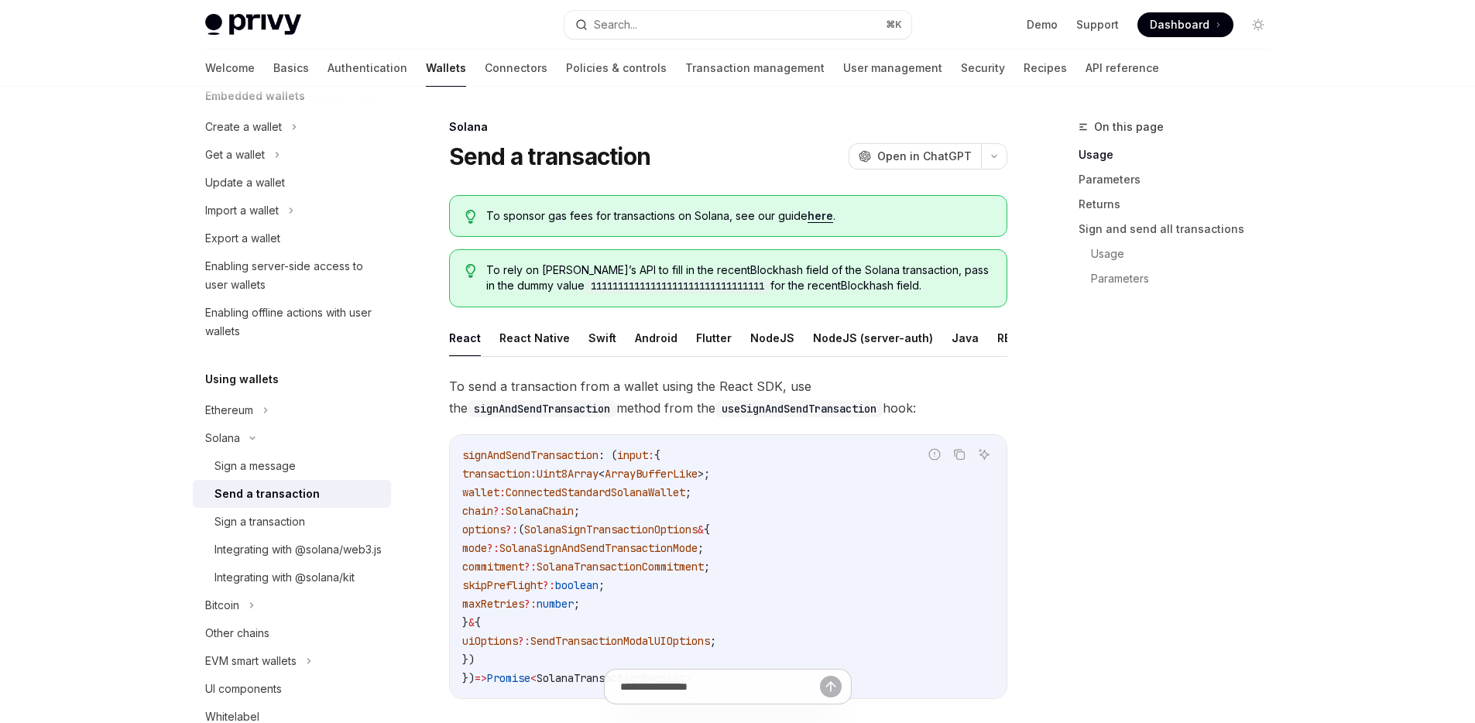
click at [1086, 480] on div "On this page Usage Parameters Returns Sign and send all transactions Usage Para…" at bounding box center [1165, 421] width 235 height 606
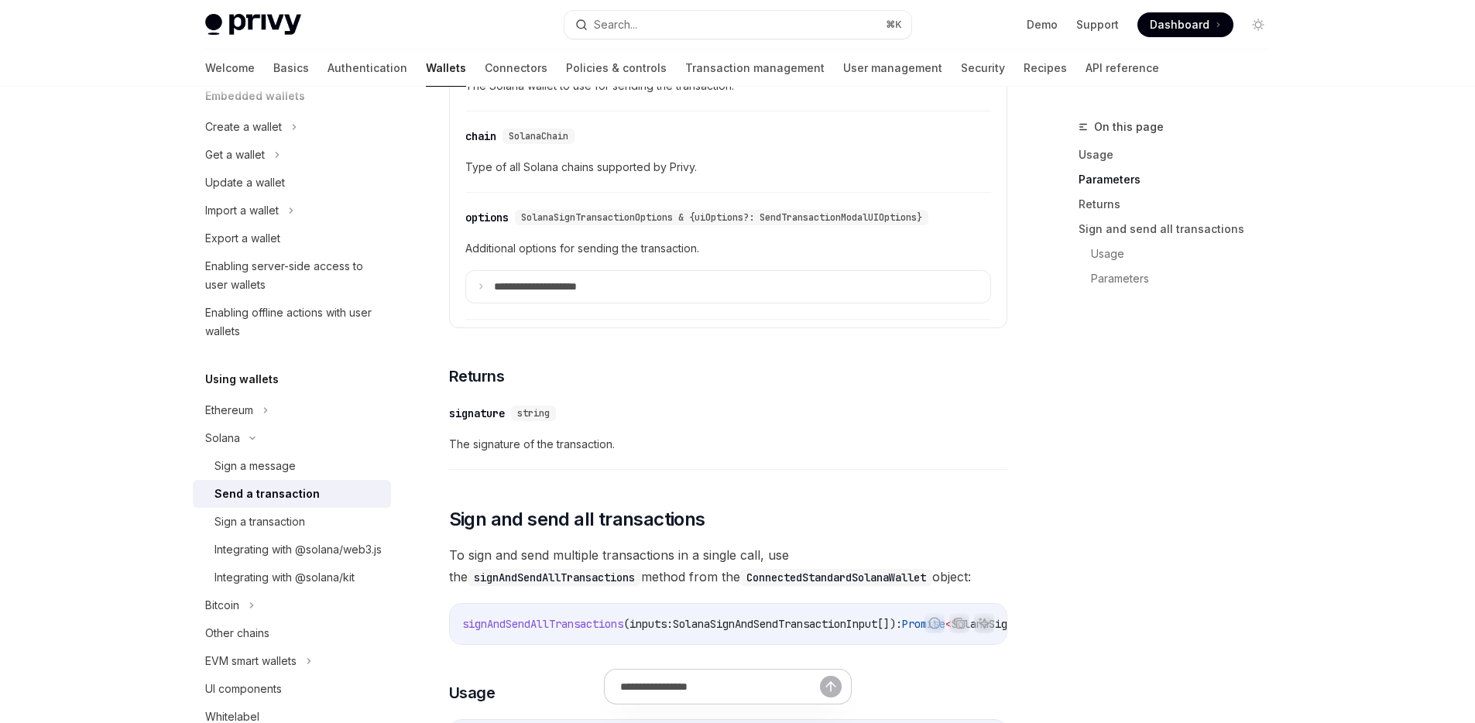
scroll to position [1883, 0]
click at [287, 559] on div "Integrating with @solana/web3.js" at bounding box center [298, 550] width 167 height 19
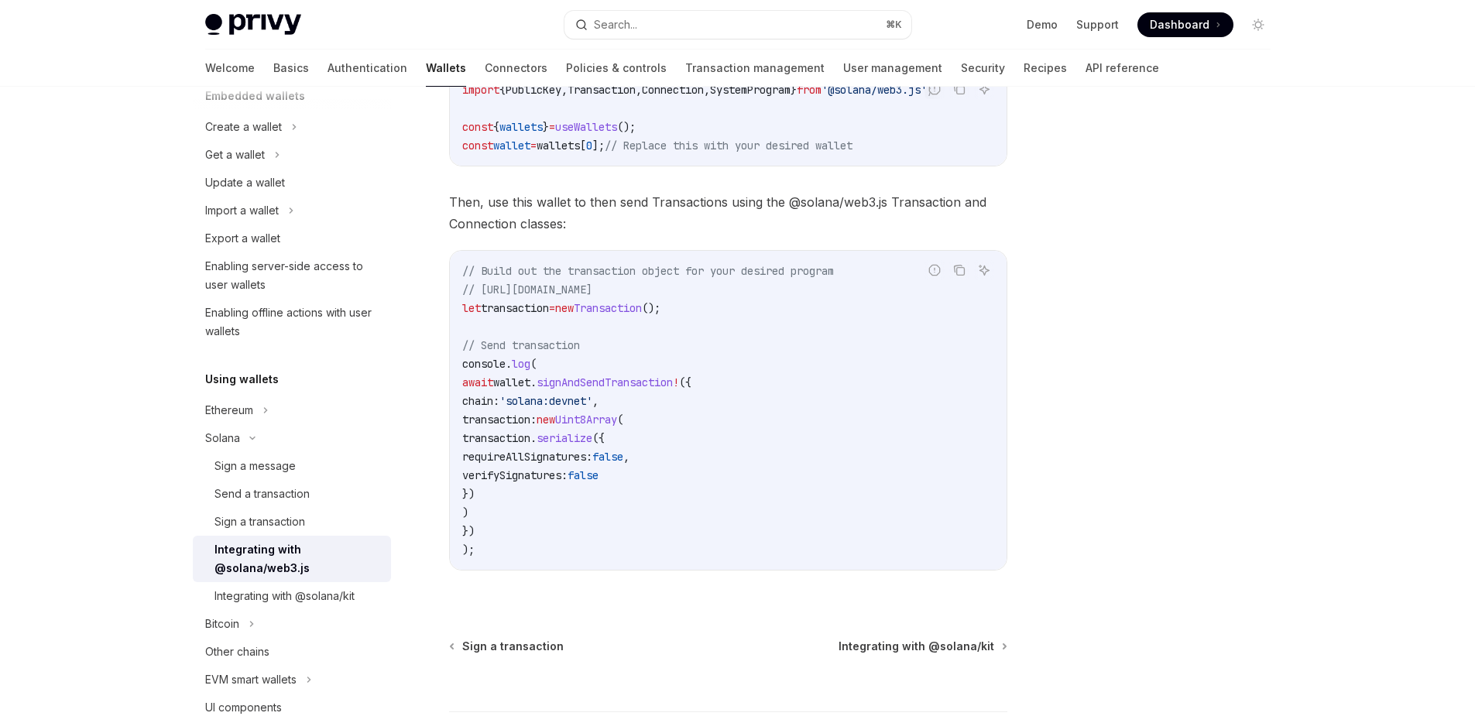
scroll to position [316, 0]
click at [1073, 444] on div at bounding box center [1165, 421] width 235 height 606
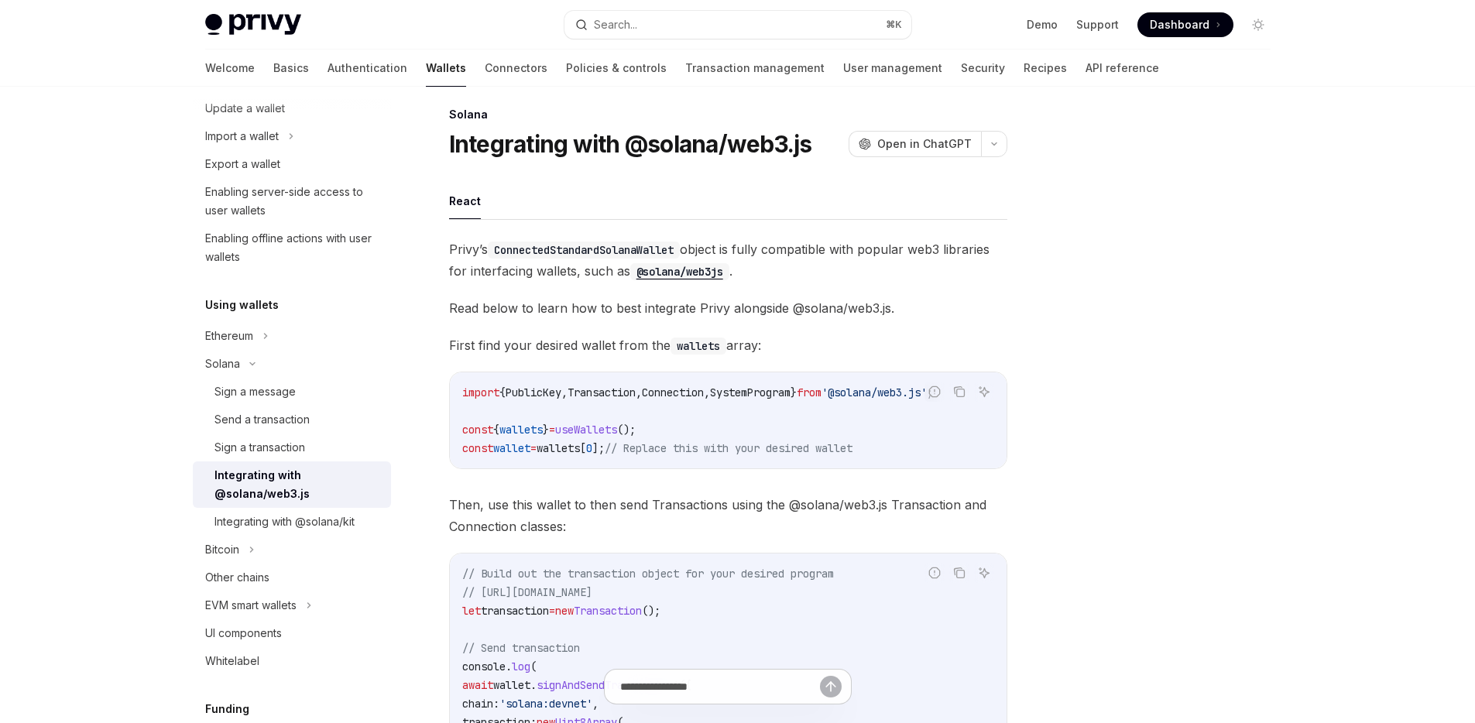
scroll to position [0, 0]
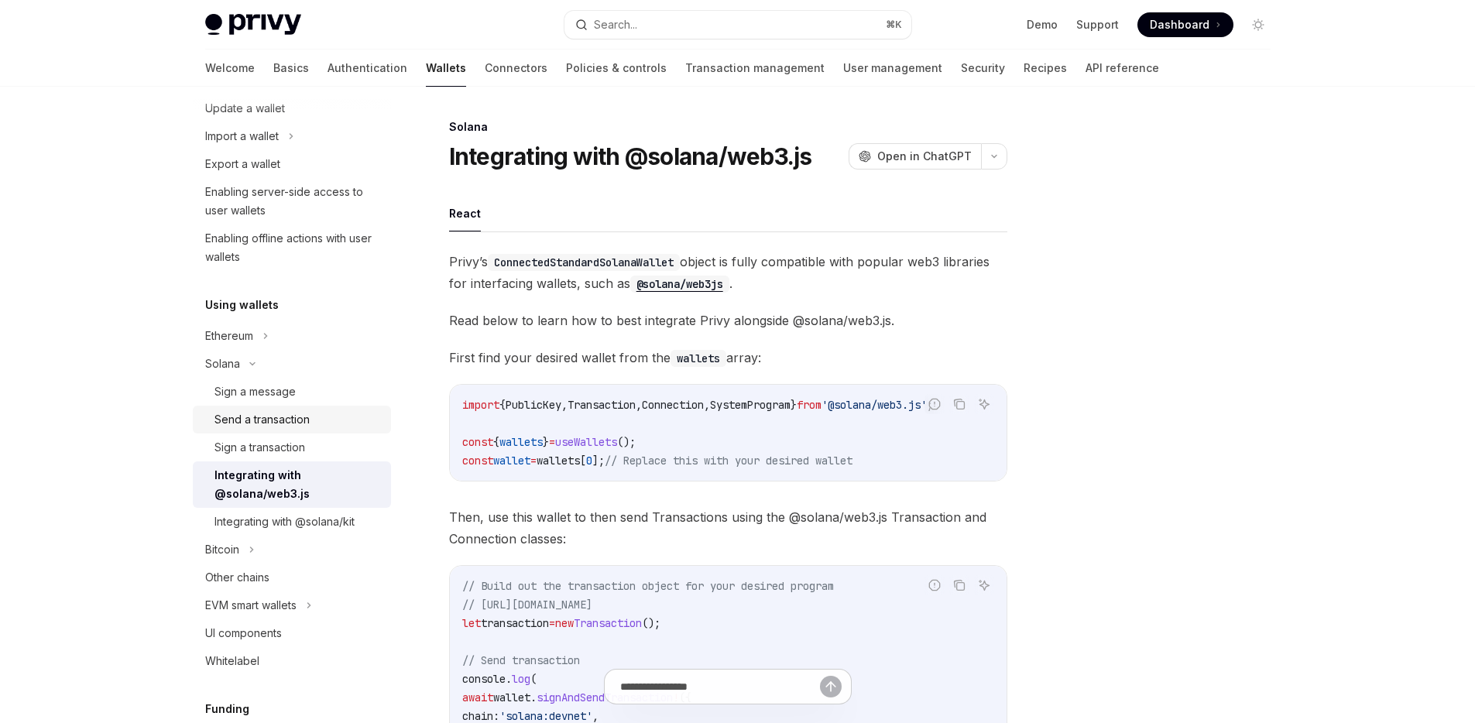
click at [266, 423] on div "Send a transaction" at bounding box center [262, 419] width 95 height 19
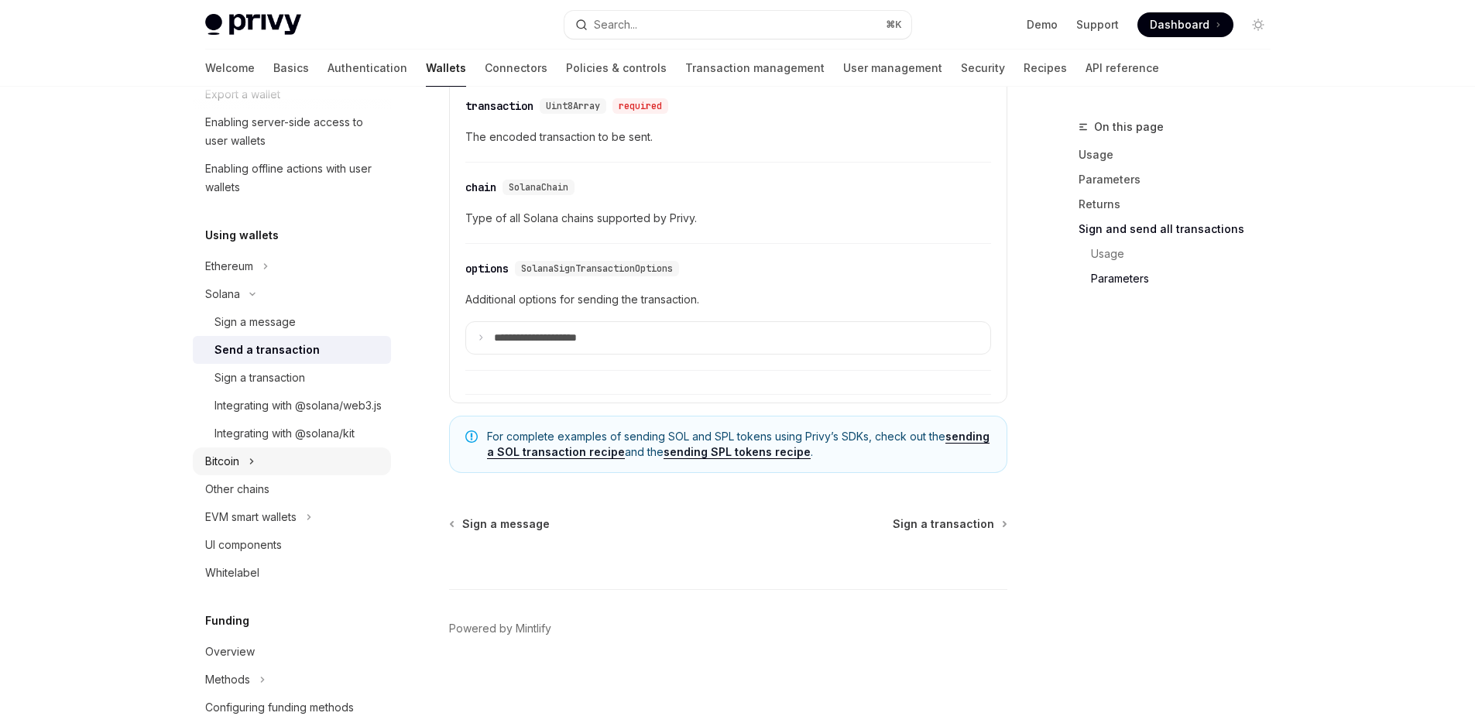
scroll to position [283, 0]
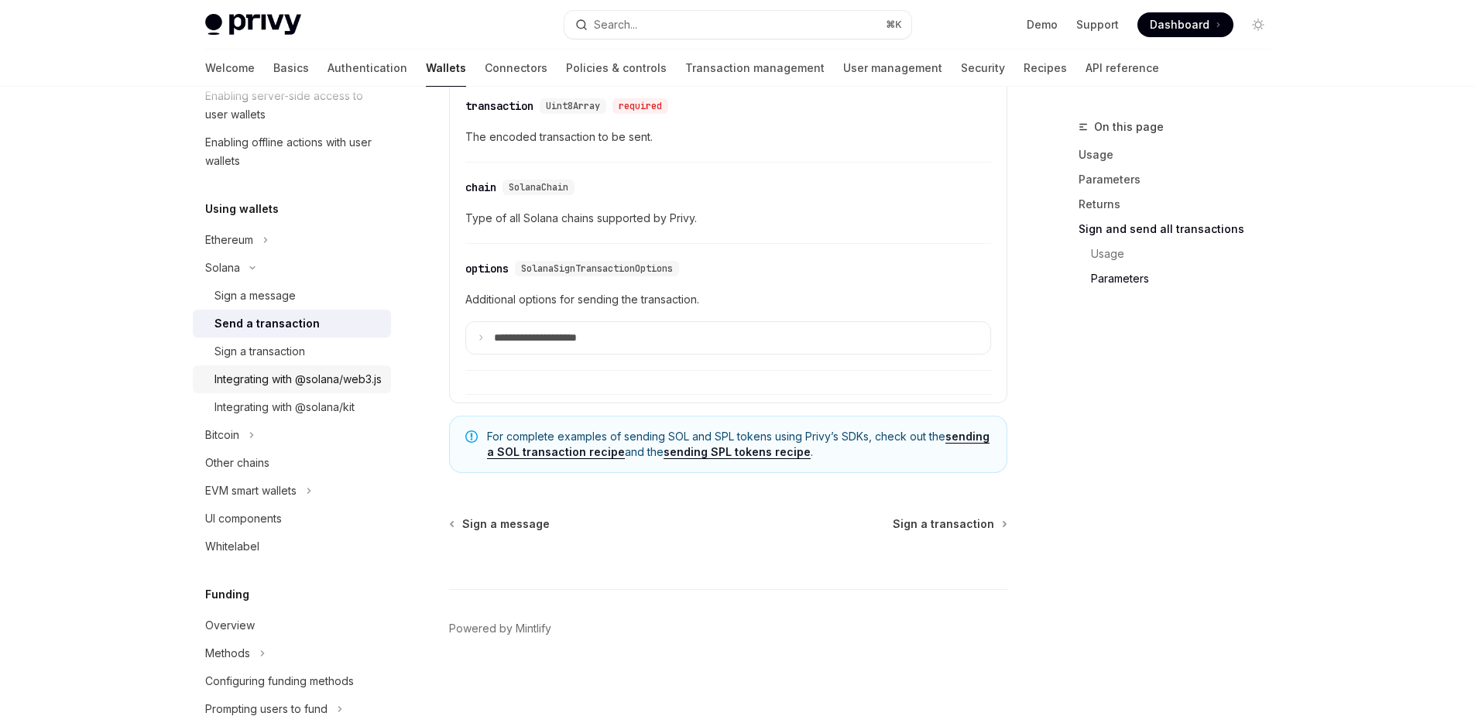
click at [258, 389] on div "Integrating with @solana/web3.js" at bounding box center [298, 379] width 167 height 19
type textarea "*"
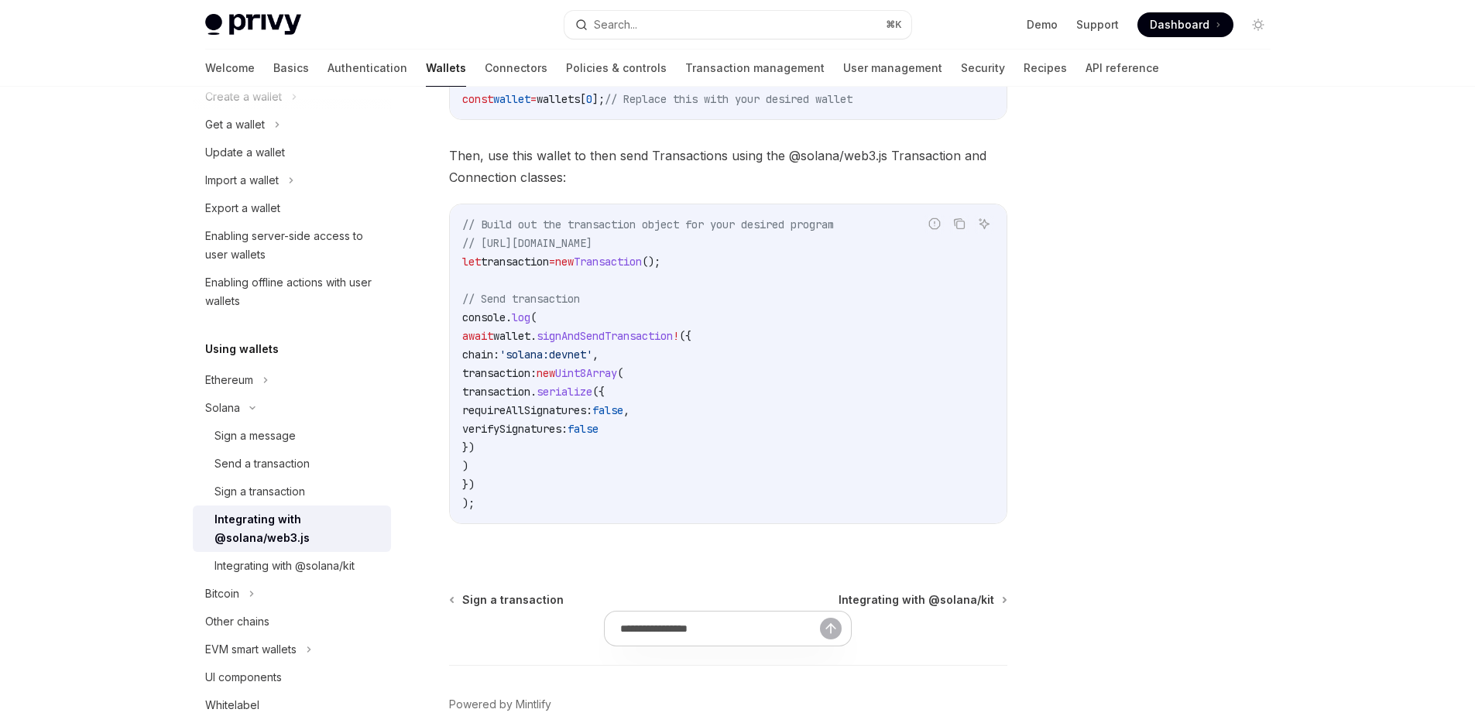
scroll to position [387, 0]
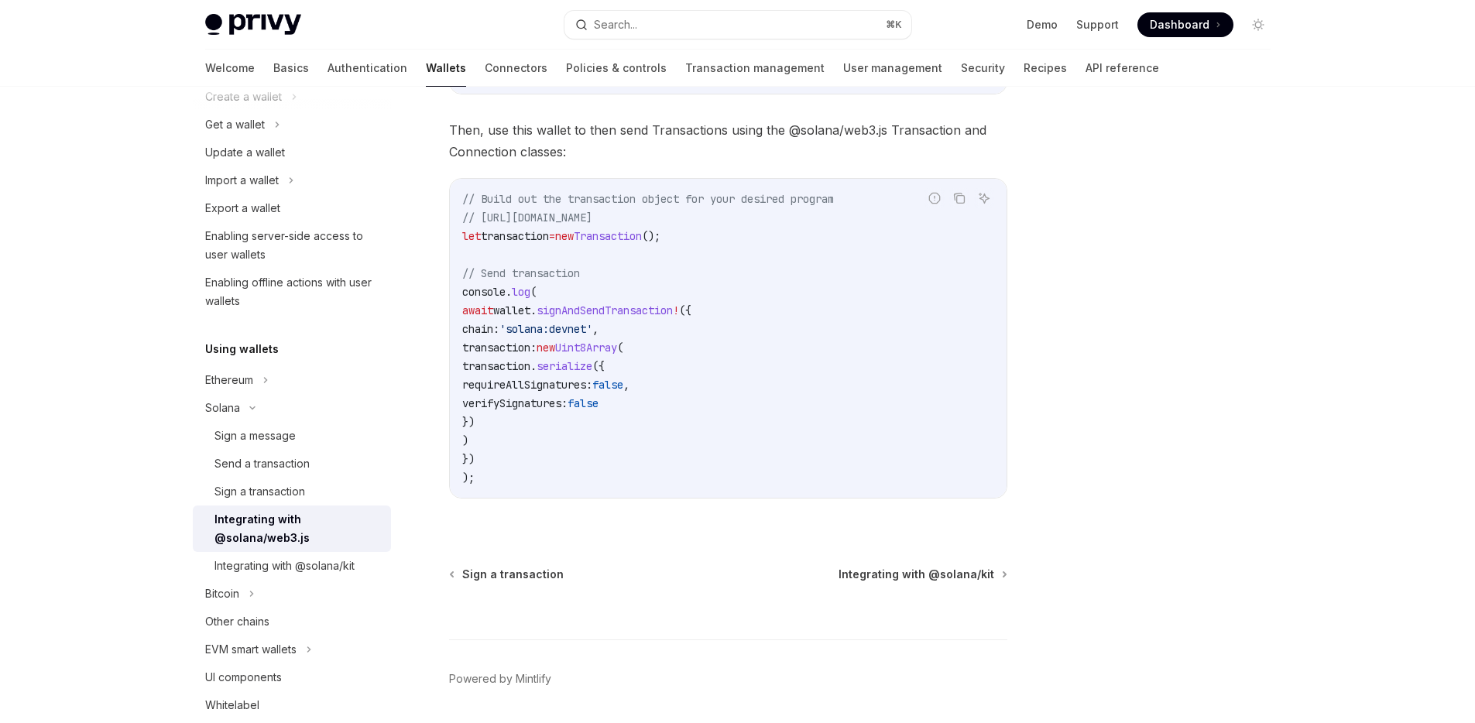
click at [1090, 376] on div at bounding box center [1165, 421] width 235 height 606
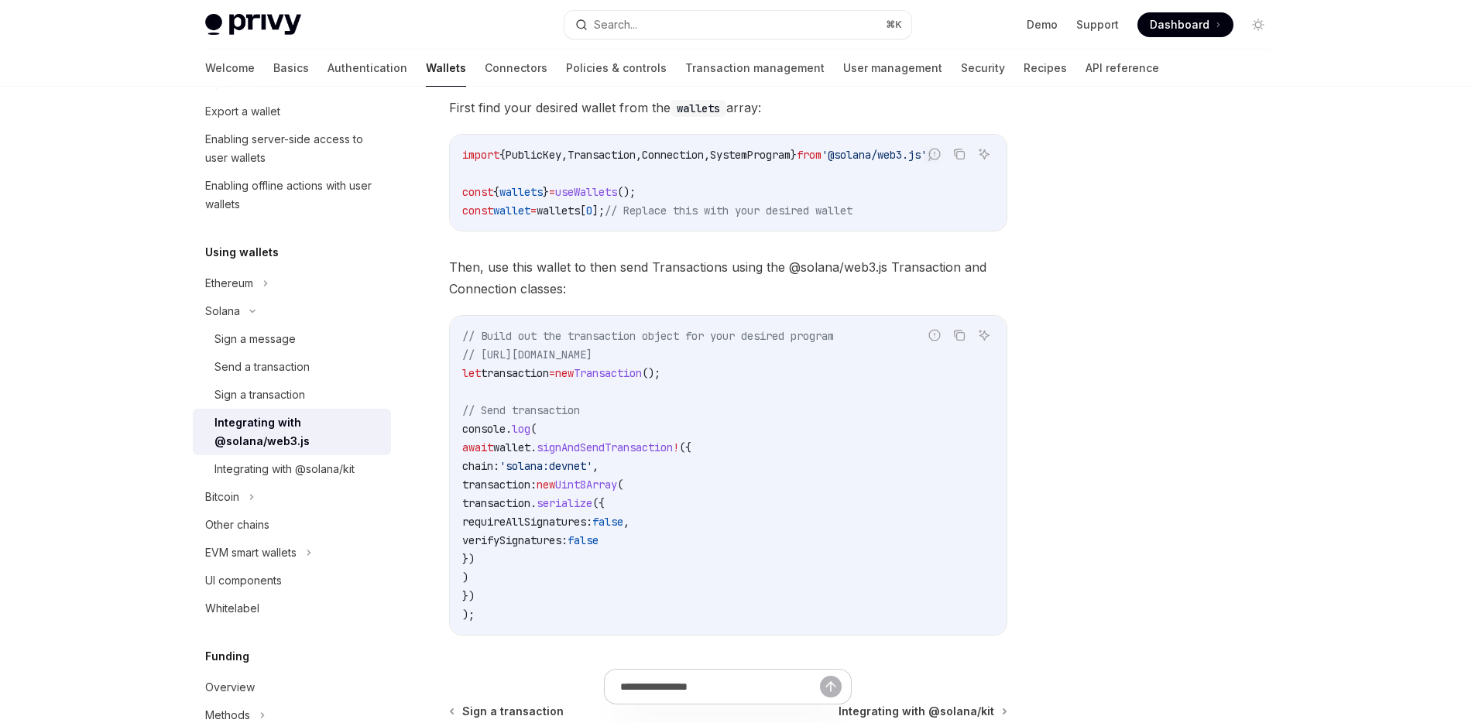
scroll to position [240, 0]
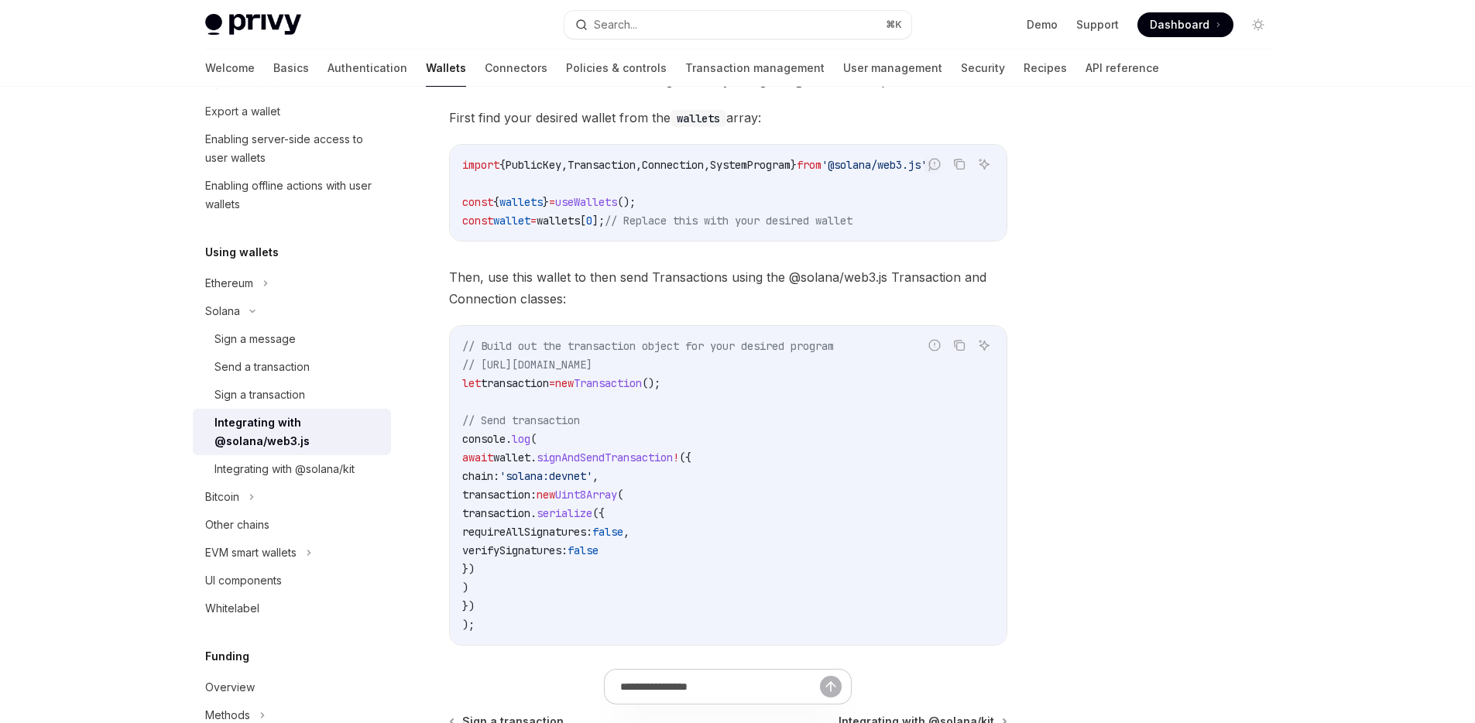
drag, startPoint x: 805, startPoint y: 246, endPoint x: 932, endPoint y: 249, distance: 127.8
click at [932, 249] on div "Privy’s ConnectedStandardSolanaWallet object is fully compatible with popular w…" at bounding box center [728, 341] width 558 height 660
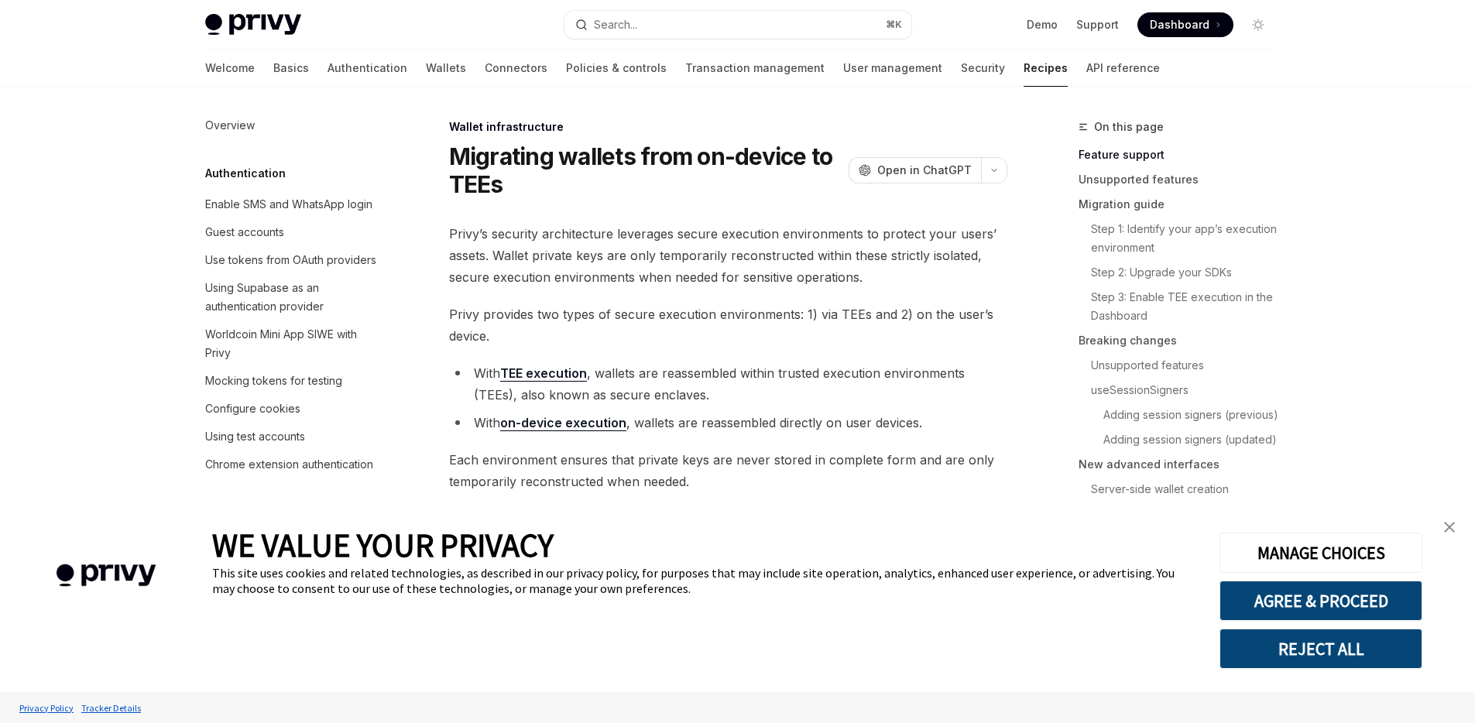
scroll to position [352, 0]
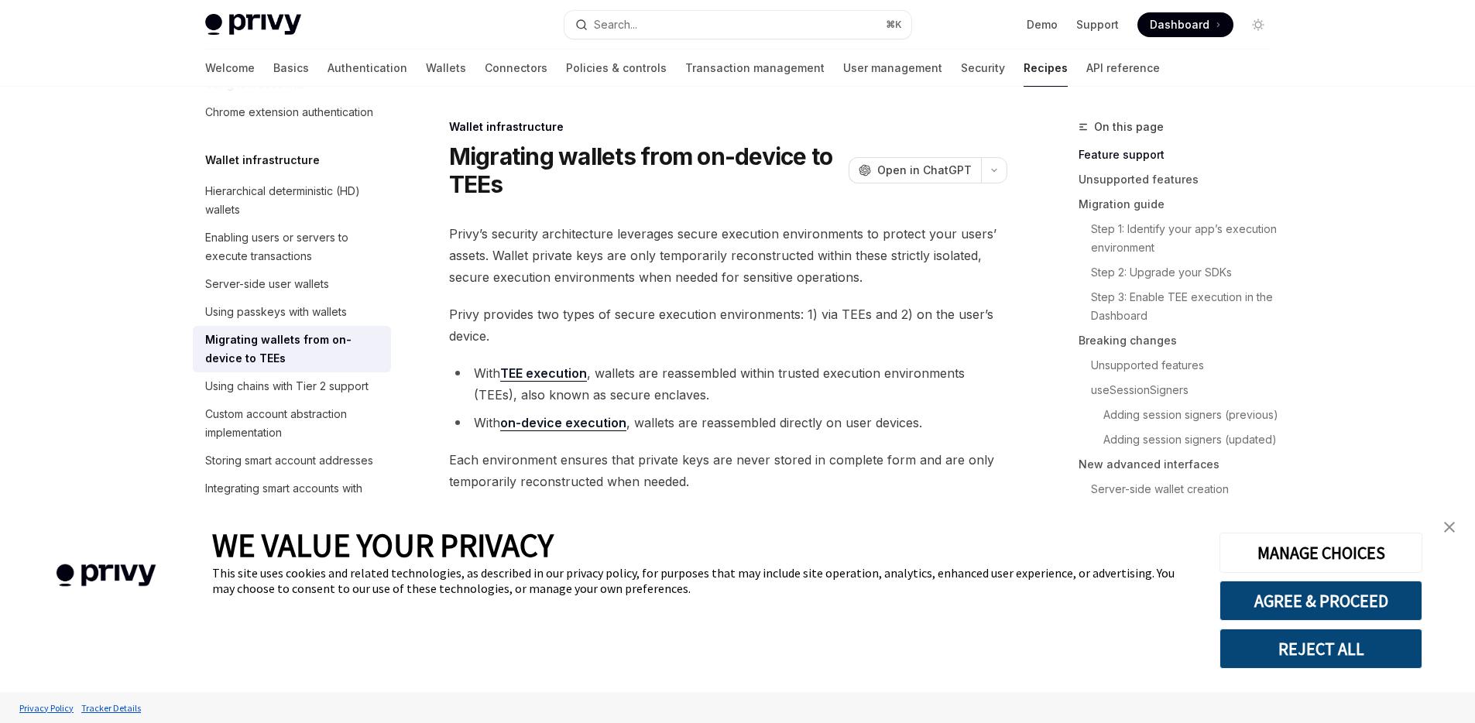
click at [1446, 530] on img "close banner" at bounding box center [1449, 527] width 11 height 11
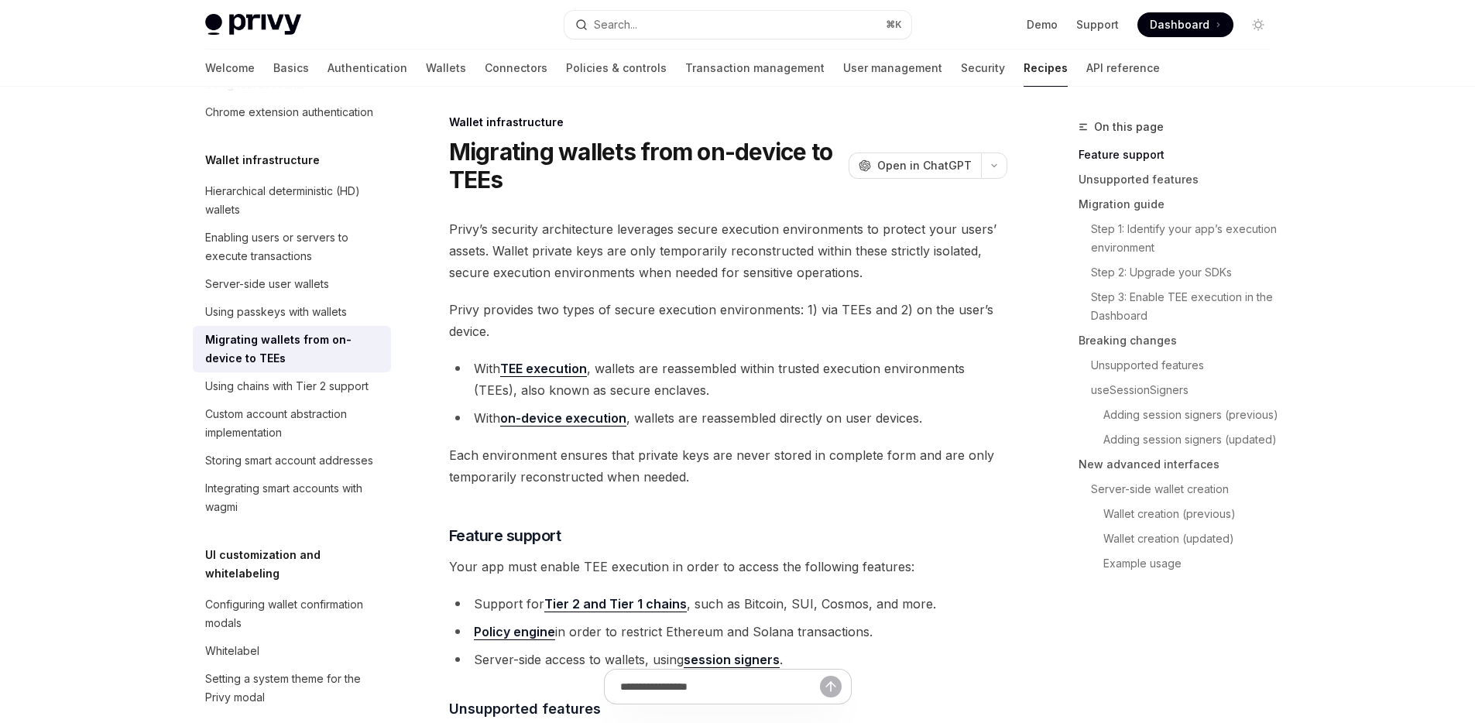
scroll to position [6, 0]
click at [583, 372] on link "TEE execution" at bounding box center [543, 367] width 87 height 16
type textarea "*"
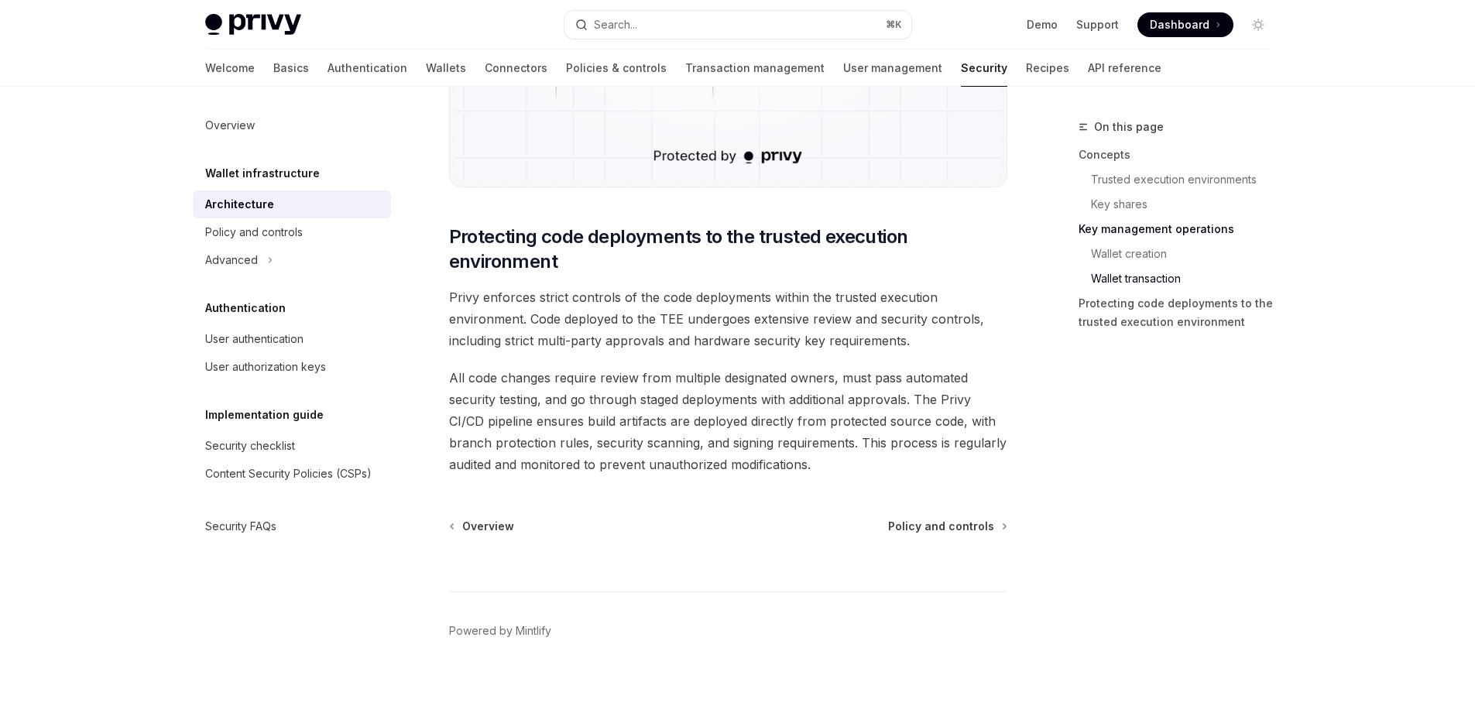
scroll to position [3202, 0]
